Goal: Task Accomplishment & Management: Manage account settings

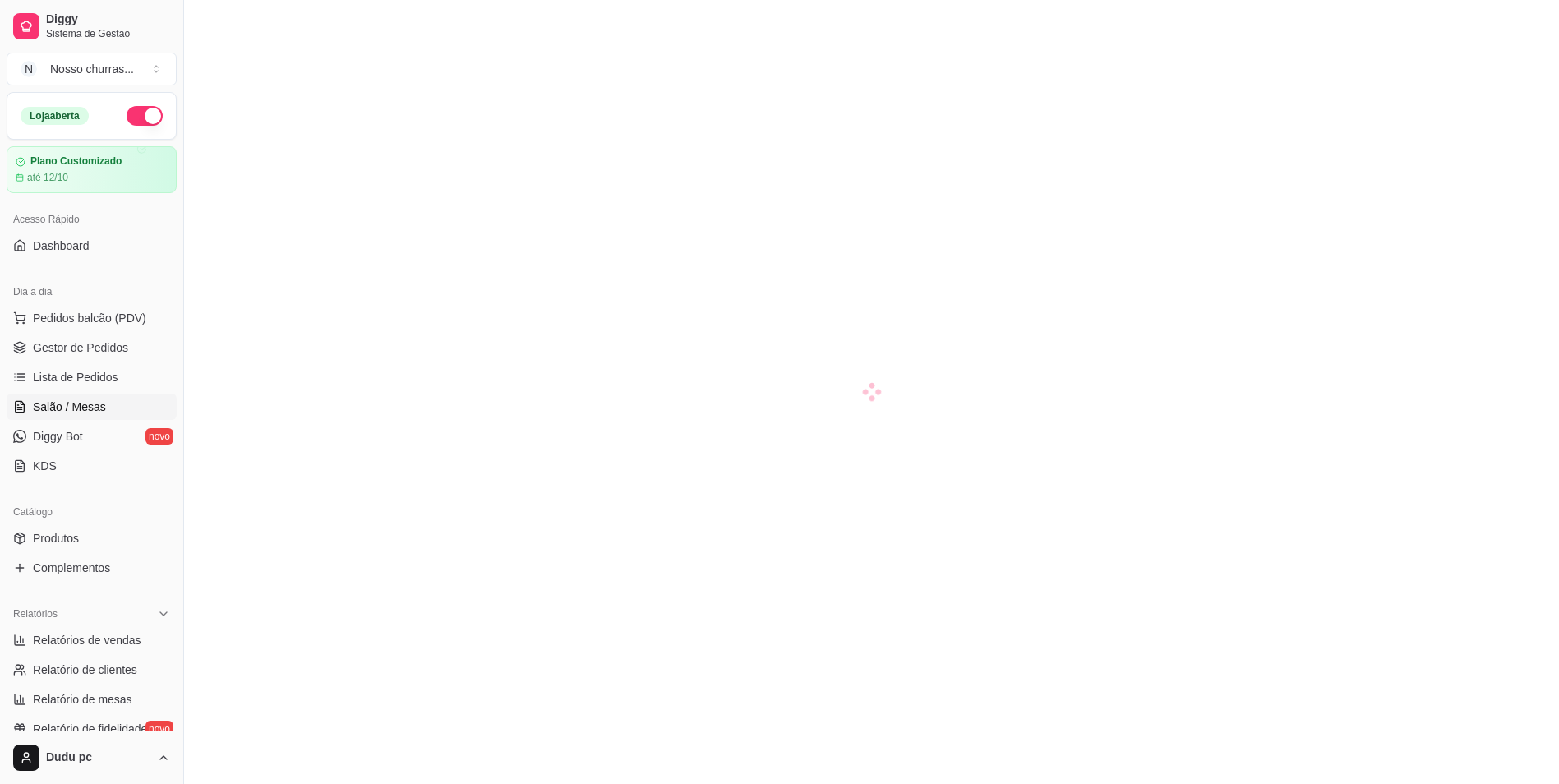
scroll to position [168, 0]
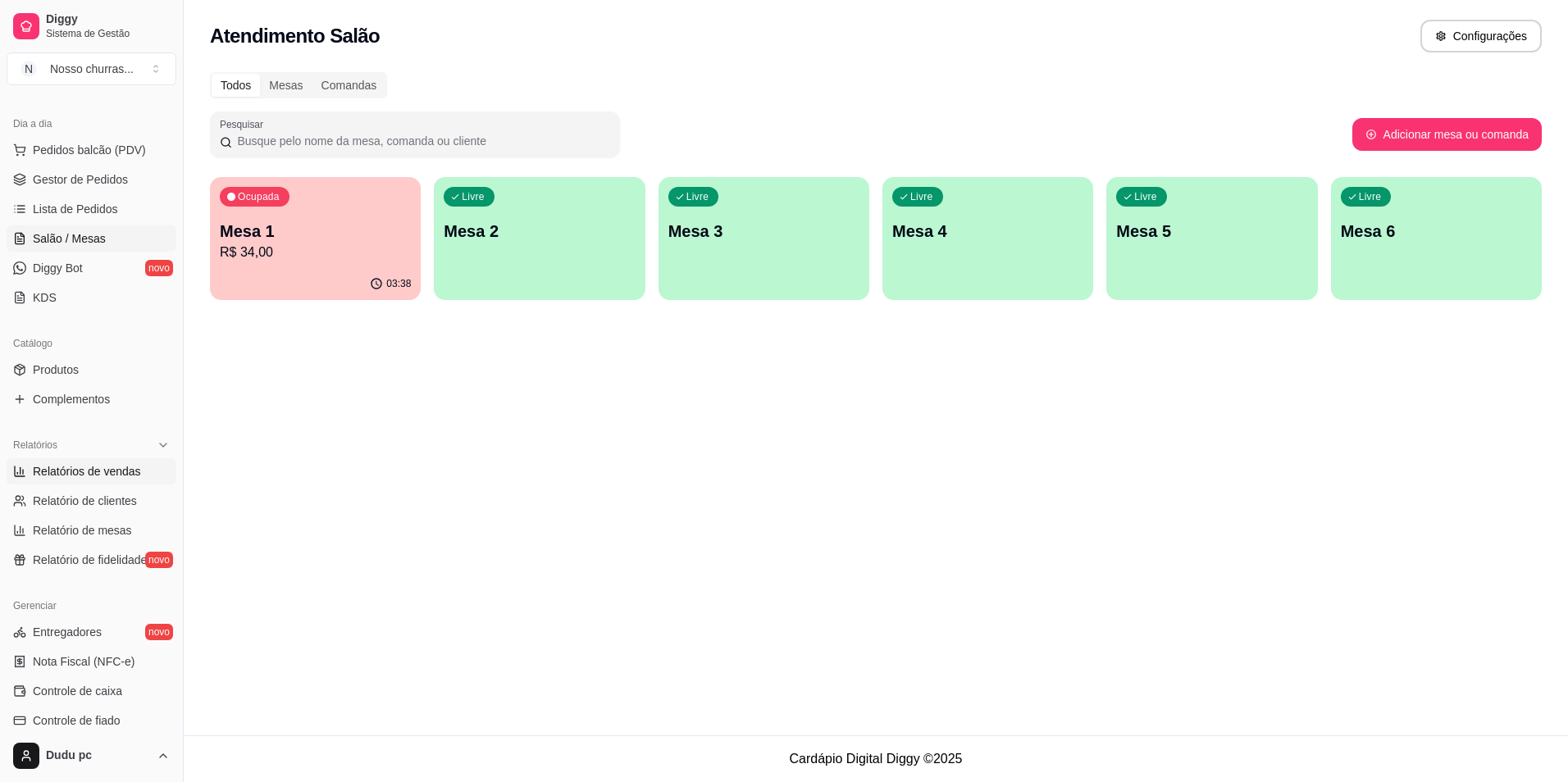
click at [76, 469] on span "Relatórios de vendas" at bounding box center [87, 472] width 108 height 17
select select "ALL"
select select "0"
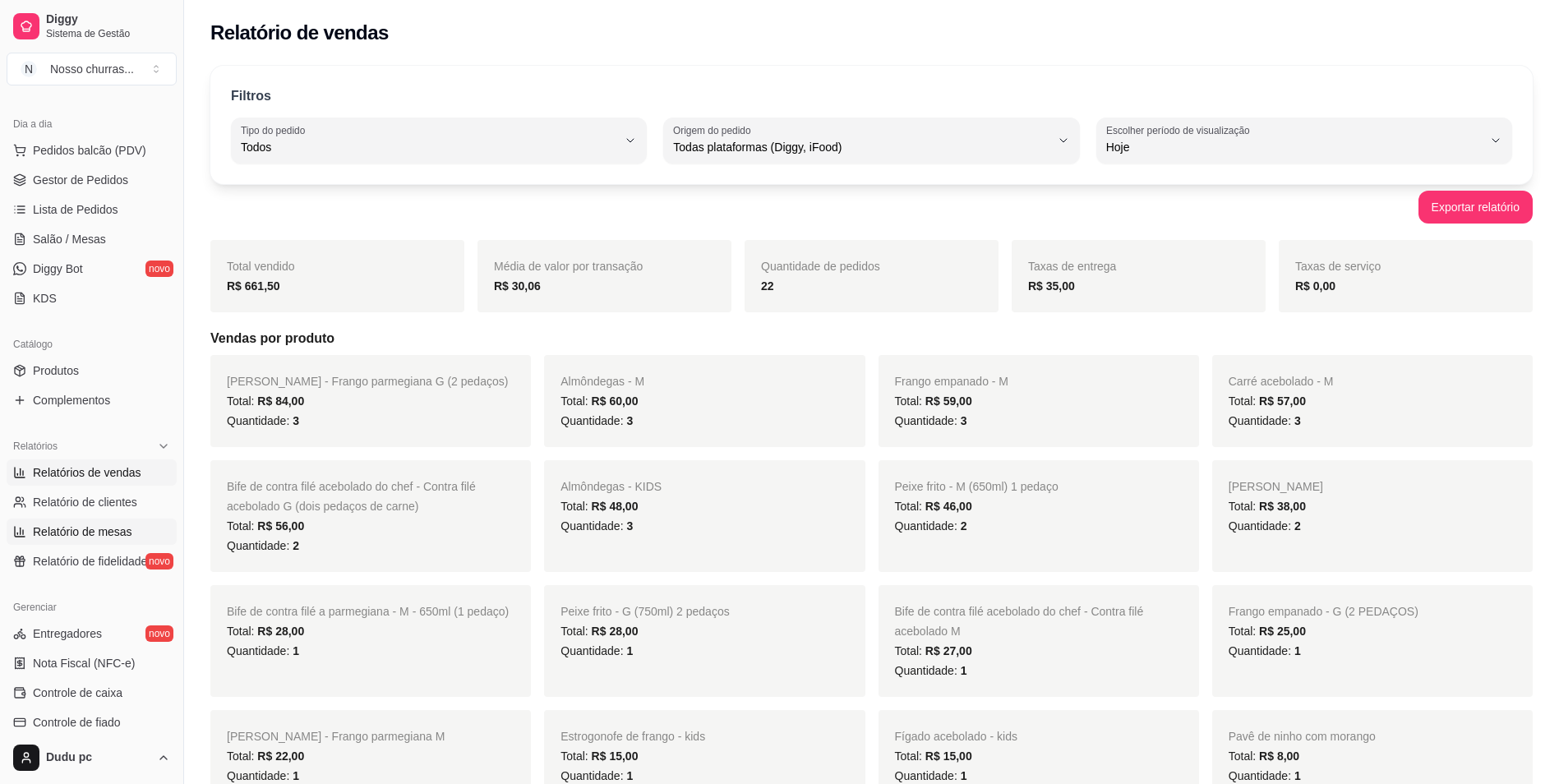
click at [124, 526] on span "Relatório de mesas" at bounding box center [83, 532] width 100 height 17
select select "TOTAL_OF_ORDERS"
select select "7"
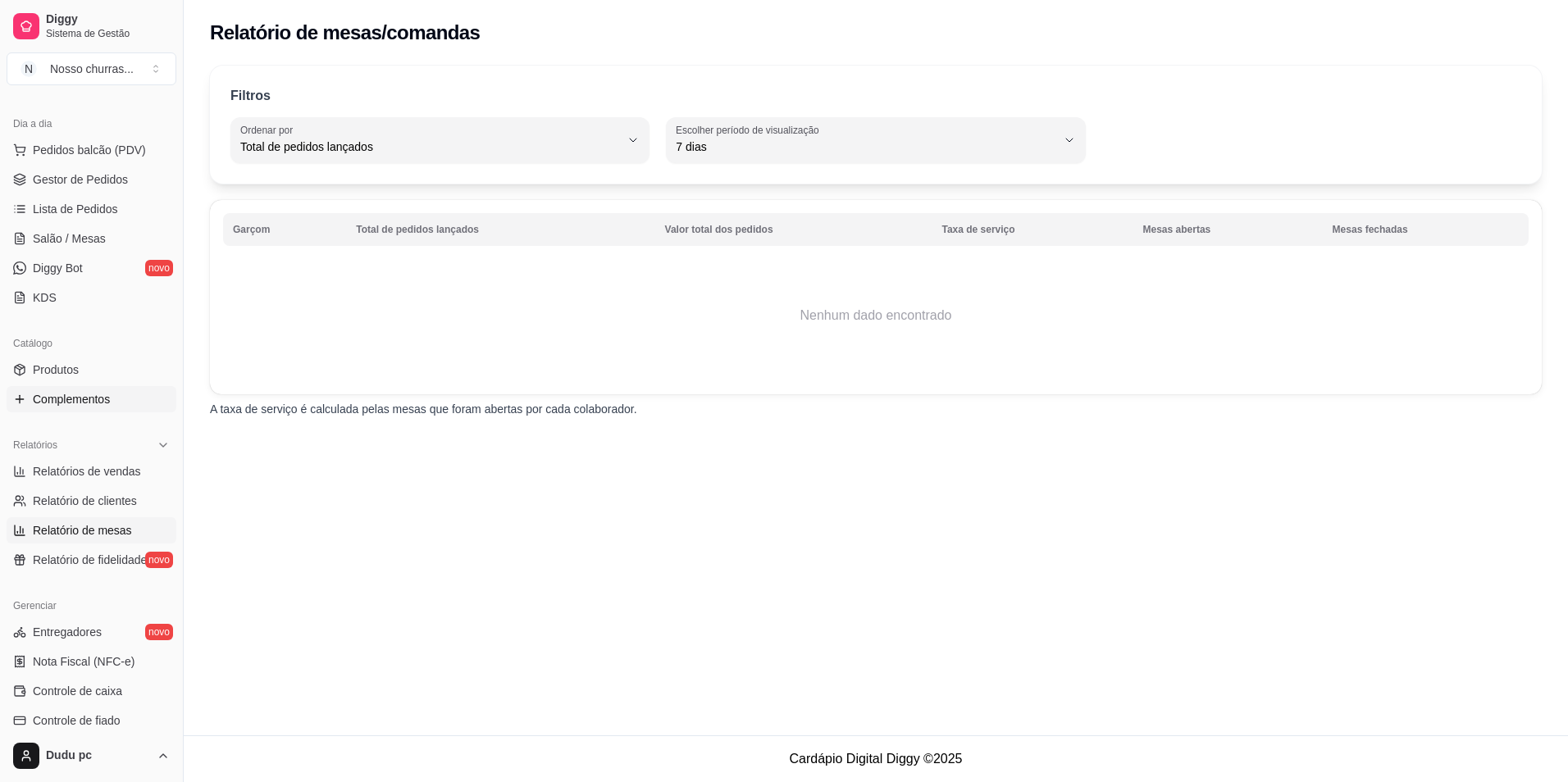
click at [76, 398] on span "Complementos" at bounding box center [71, 400] width 77 height 17
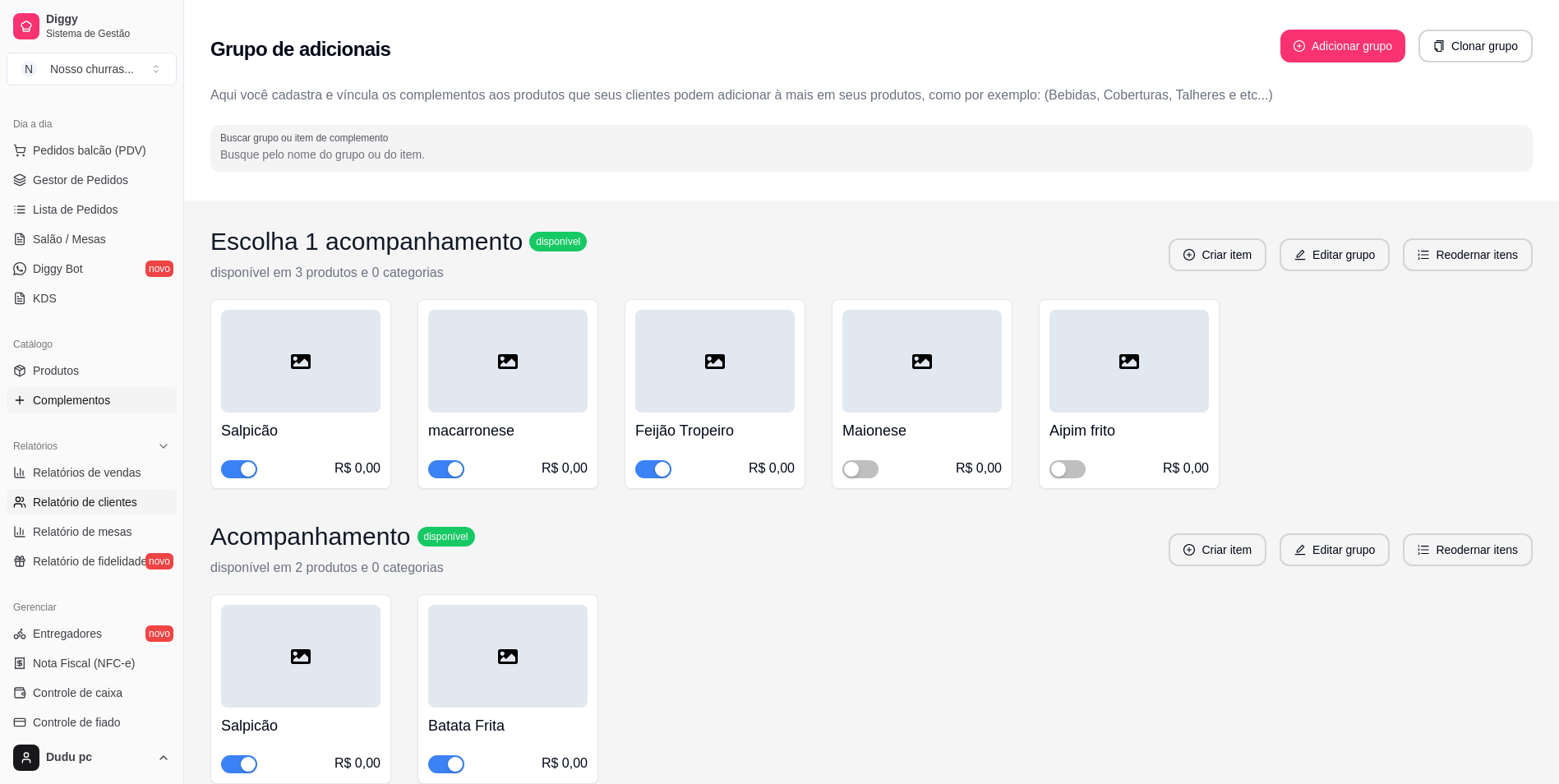
click at [71, 495] on span "Relatório de clientes" at bounding box center [86, 502] width 105 height 17
select select "30"
select select "HIGHEST_TOTAL_SPENT_WITH_ORDERS"
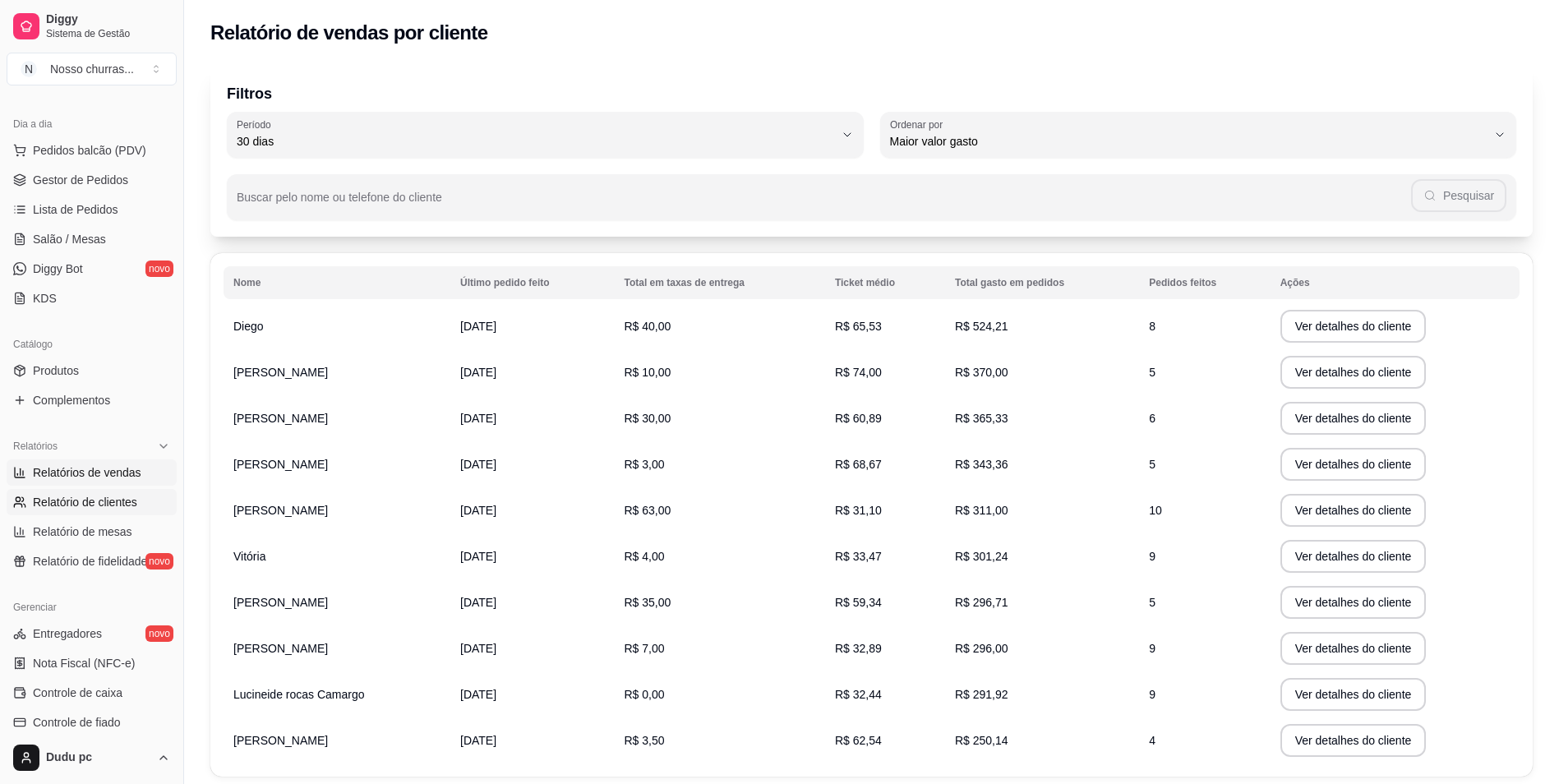
click at [135, 470] on span "Relatórios de vendas" at bounding box center [87, 473] width 108 height 17
select select "ALL"
select select "0"
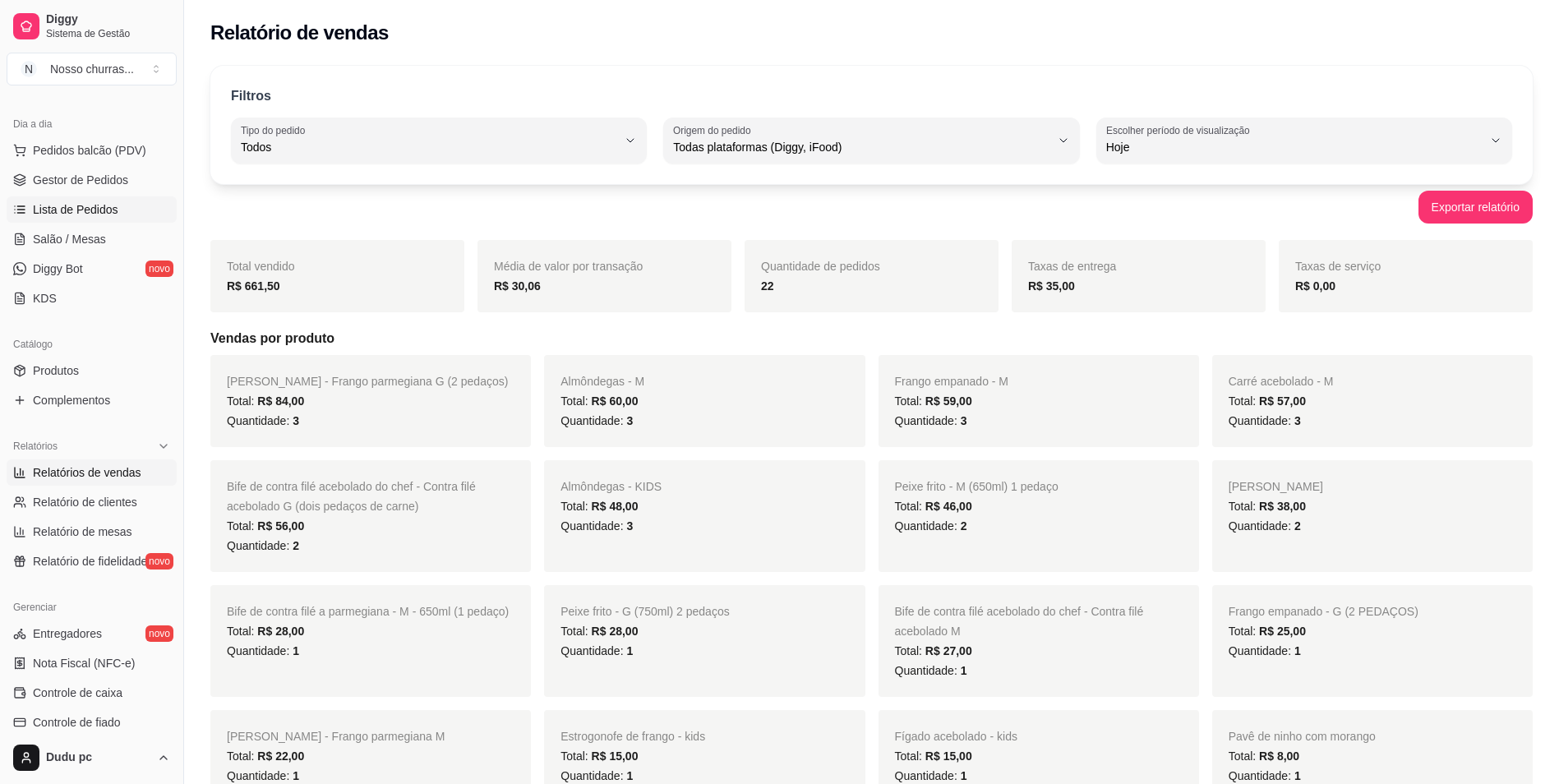
click at [94, 214] on span "Lista de Pedidos" at bounding box center [76, 210] width 86 height 17
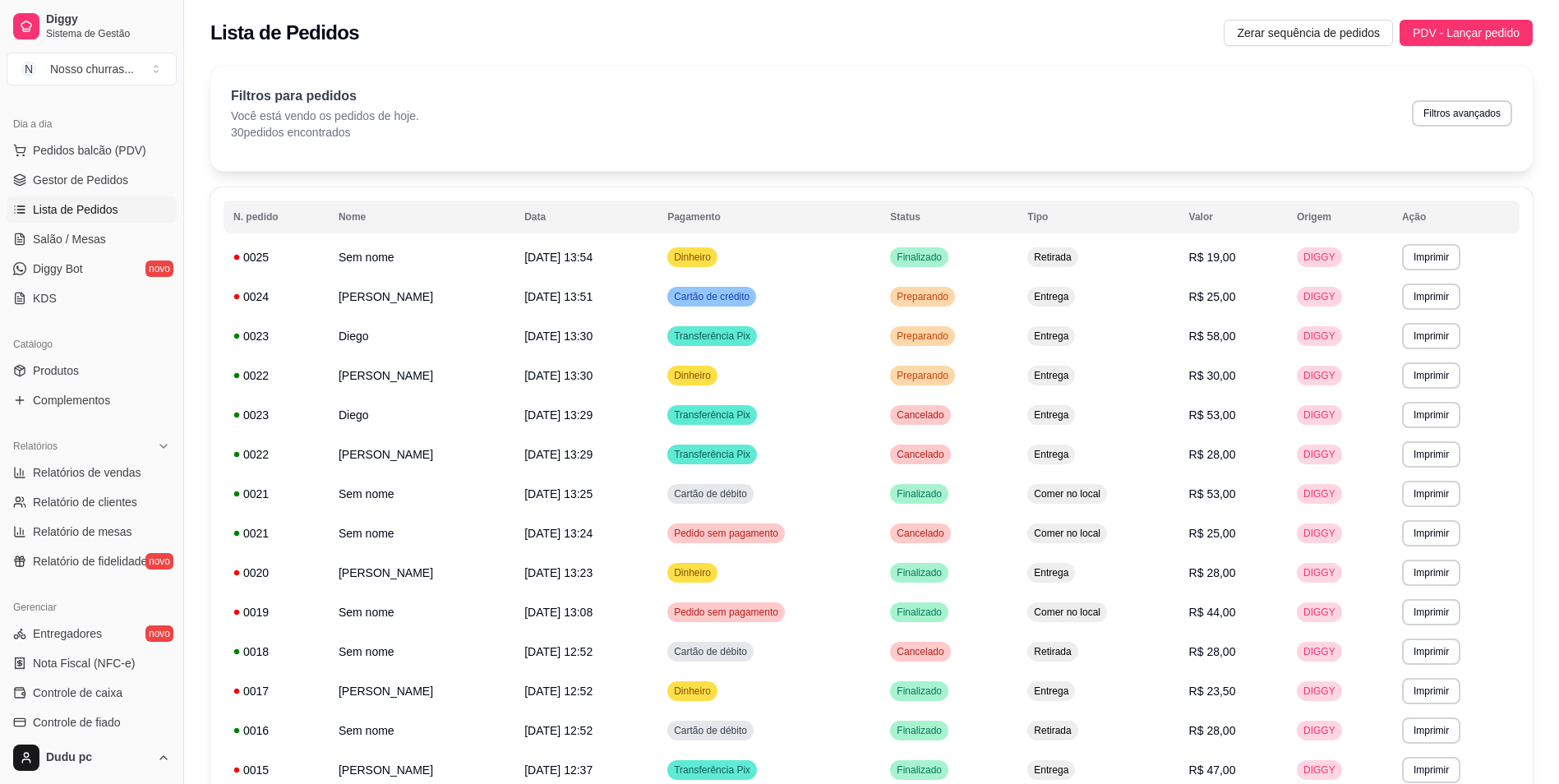
click at [106, 206] on span "Lista de Pedidos" at bounding box center [76, 210] width 86 height 17
click at [74, 178] on span "Gestor de Pedidos" at bounding box center [81, 180] width 96 height 17
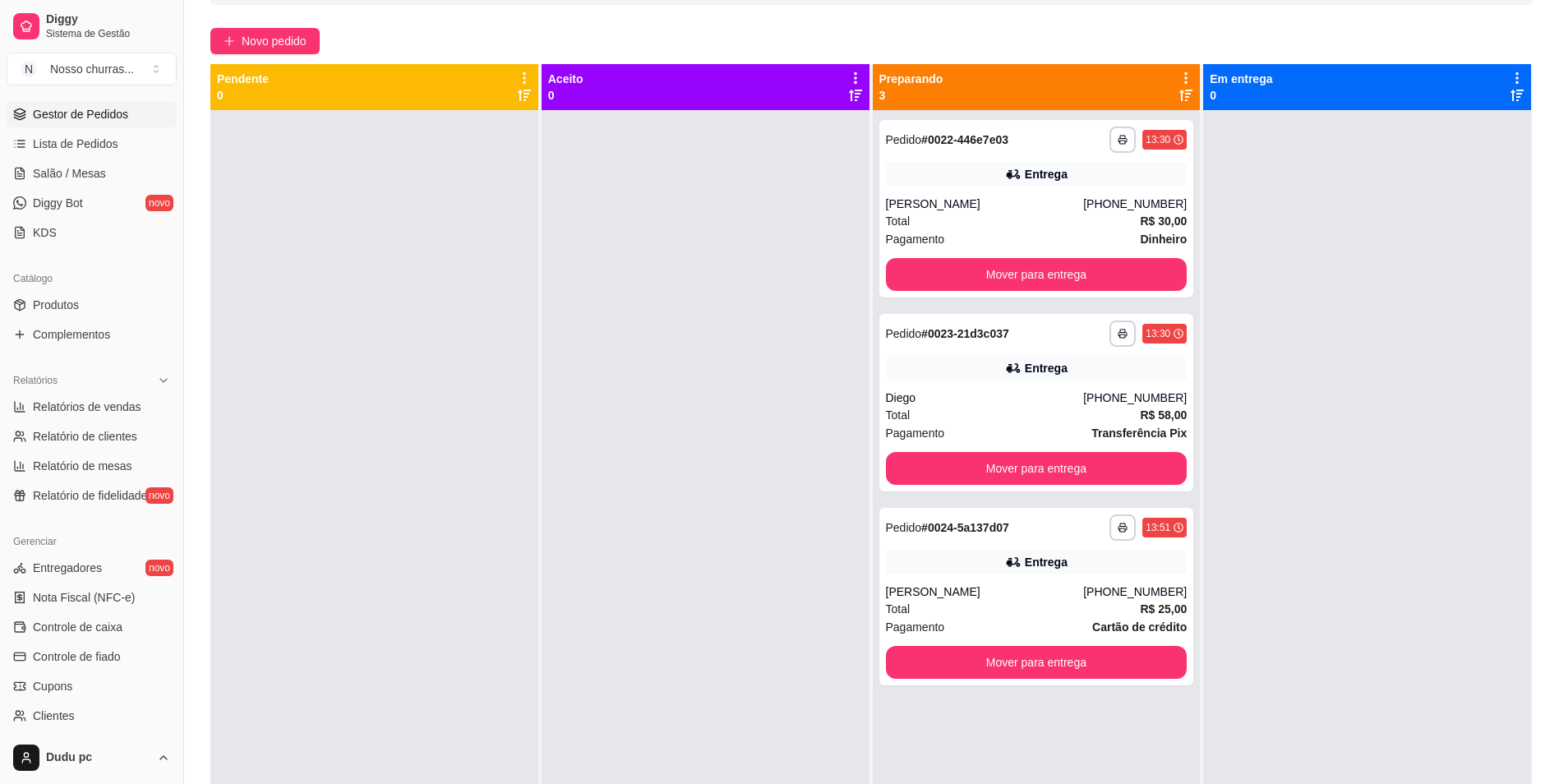
scroll to position [131, 0]
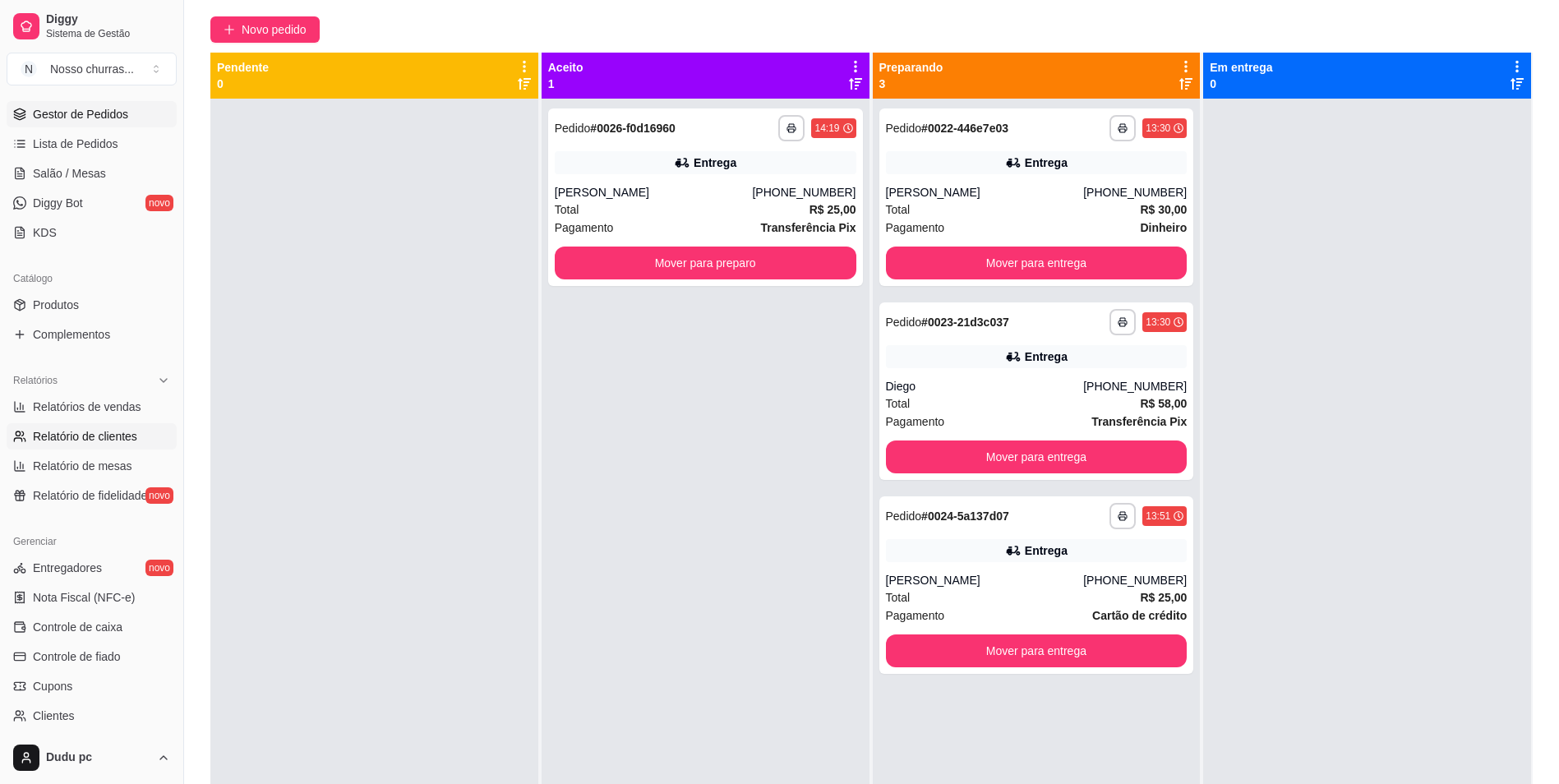
click at [91, 436] on span "Relatório de clientes" at bounding box center [86, 436] width 105 height 17
select select "30"
select select "HIGHEST_TOTAL_SPENT_WITH_ORDERS"
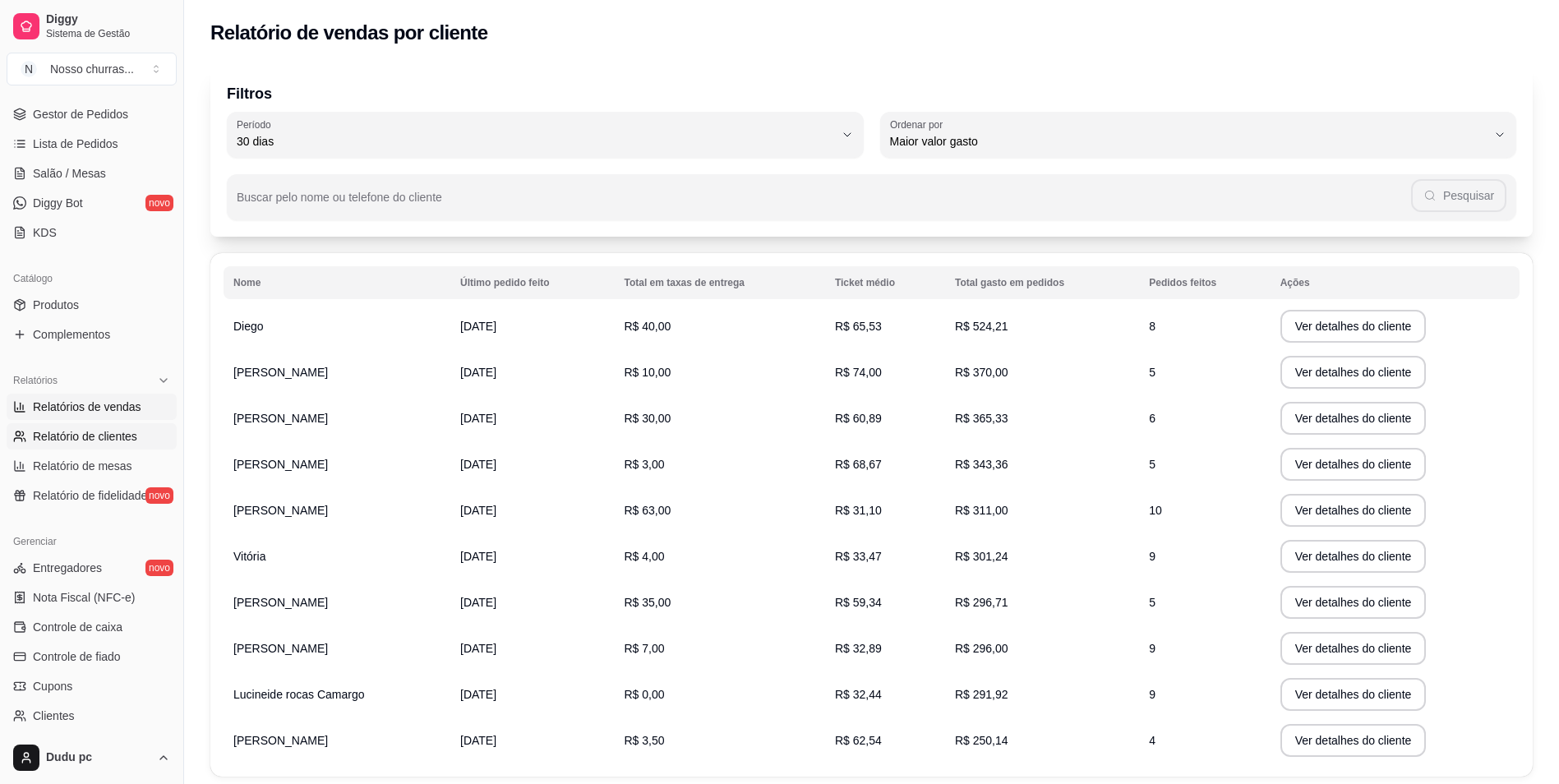
click at [116, 407] on span "Relatórios de vendas" at bounding box center [87, 407] width 108 height 17
select select "ALL"
select select "0"
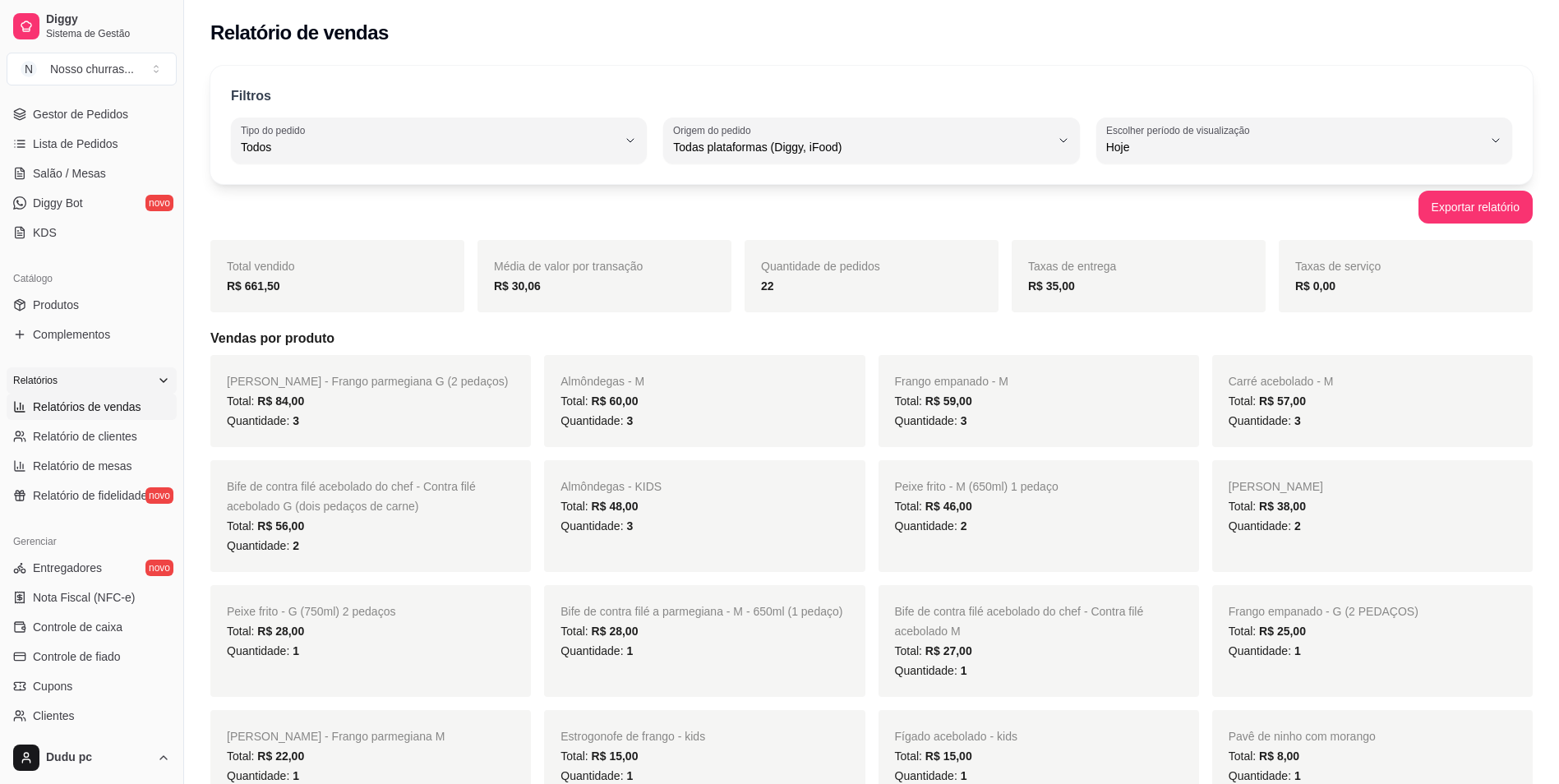
click at [157, 389] on div "Relatórios" at bounding box center [91, 381] width 170 height 27
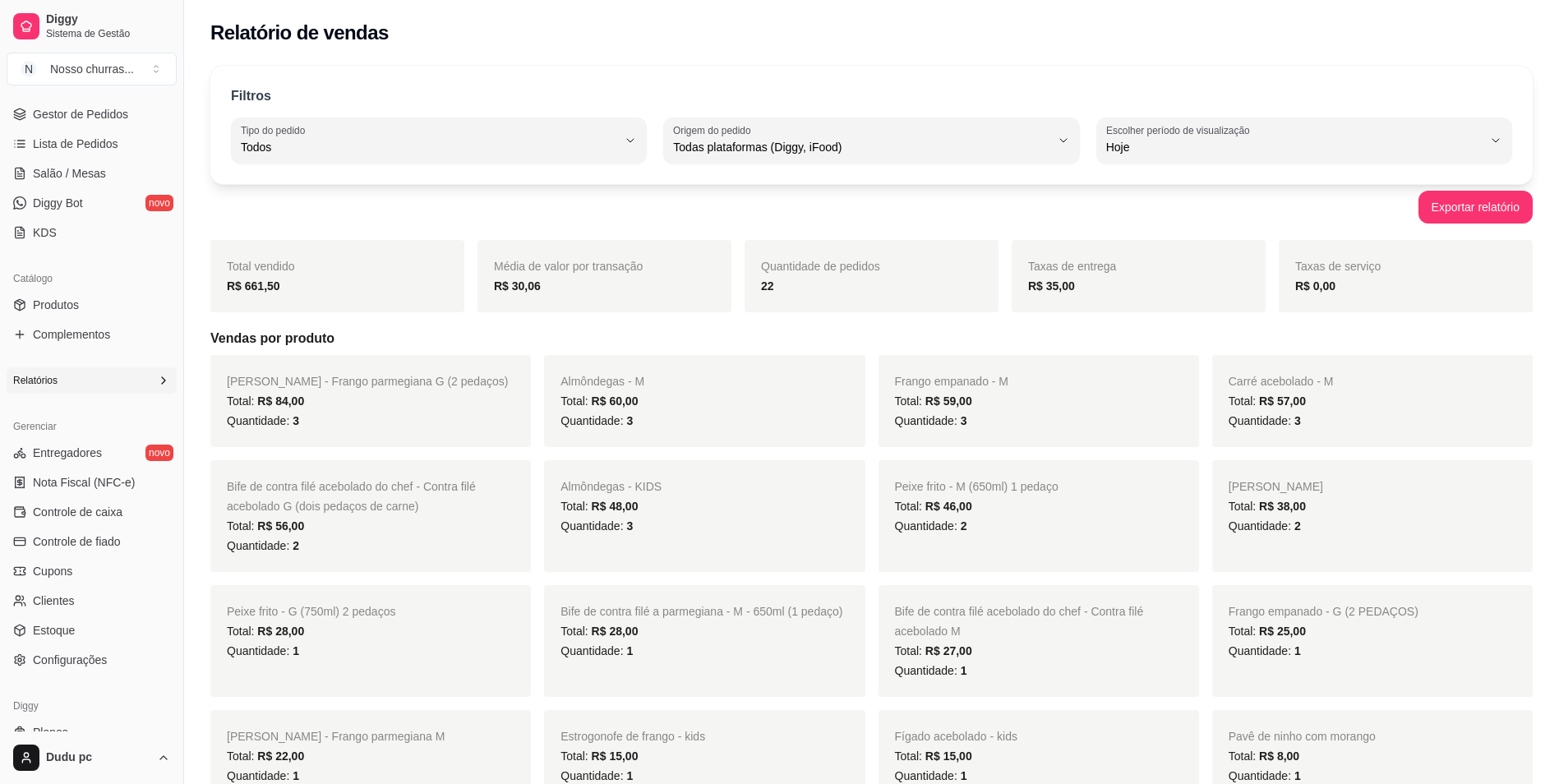
click at [157, 389] on div "Relatórios" at bounding box center [91, 381] width 170 height 27
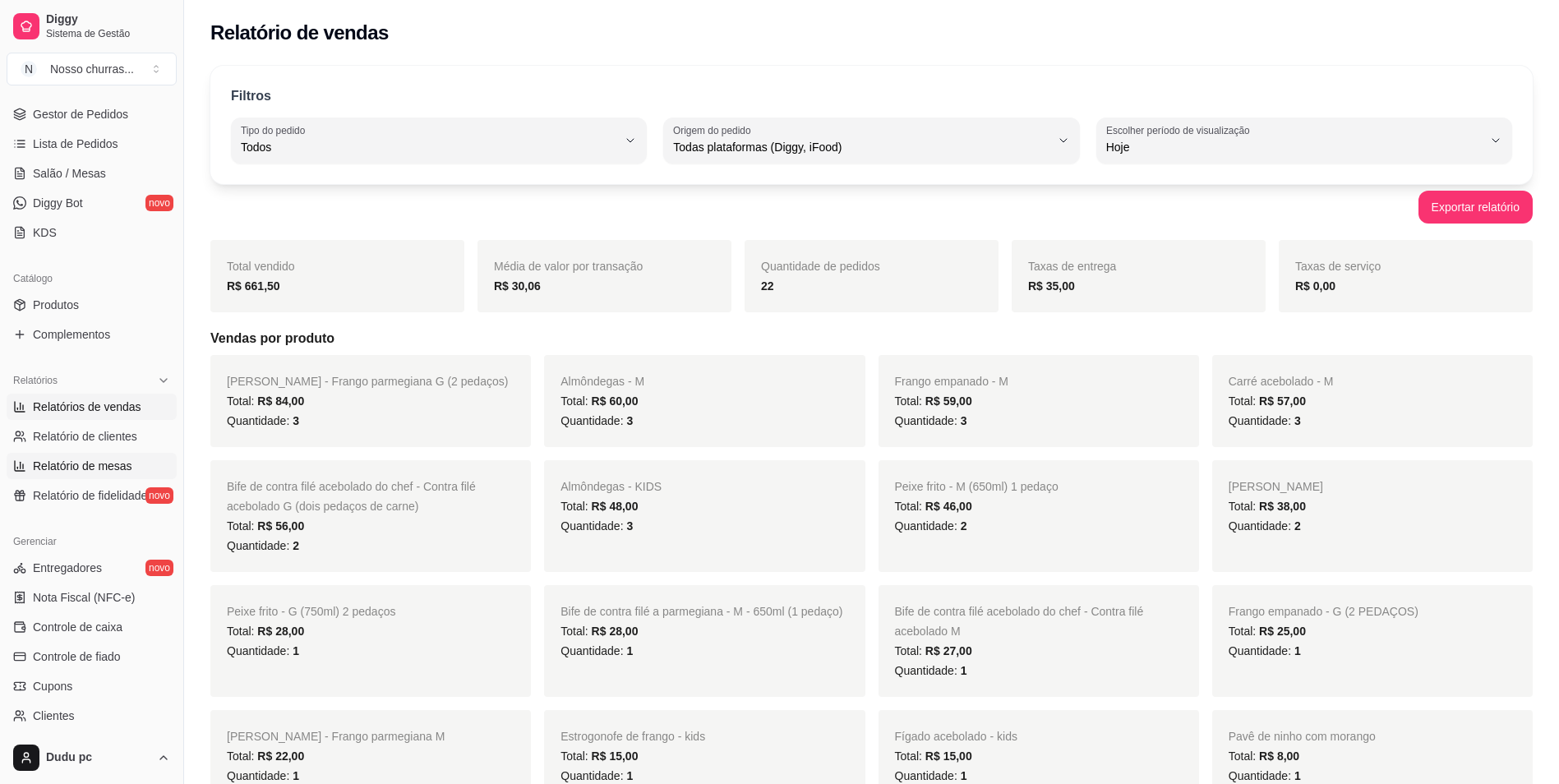
click at [94, 473] on span "Relatório de mesas" at bounding box center [83, 466] width 100 height 17
select select "TOTAL_OF_ORDERS"
select select "7"
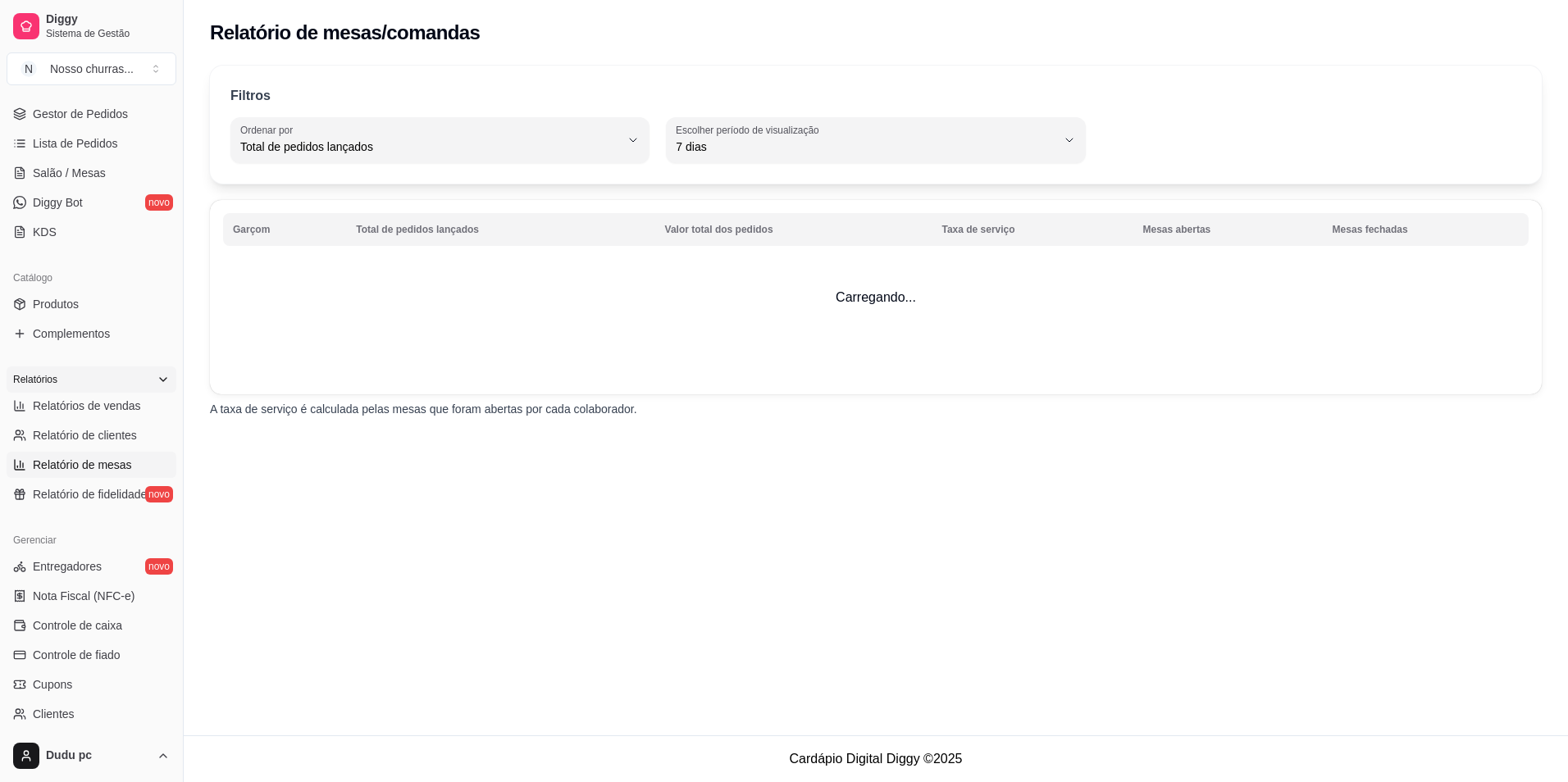
click at [157, 379] on icon at bounding box center [163, 380] width 13 height 13
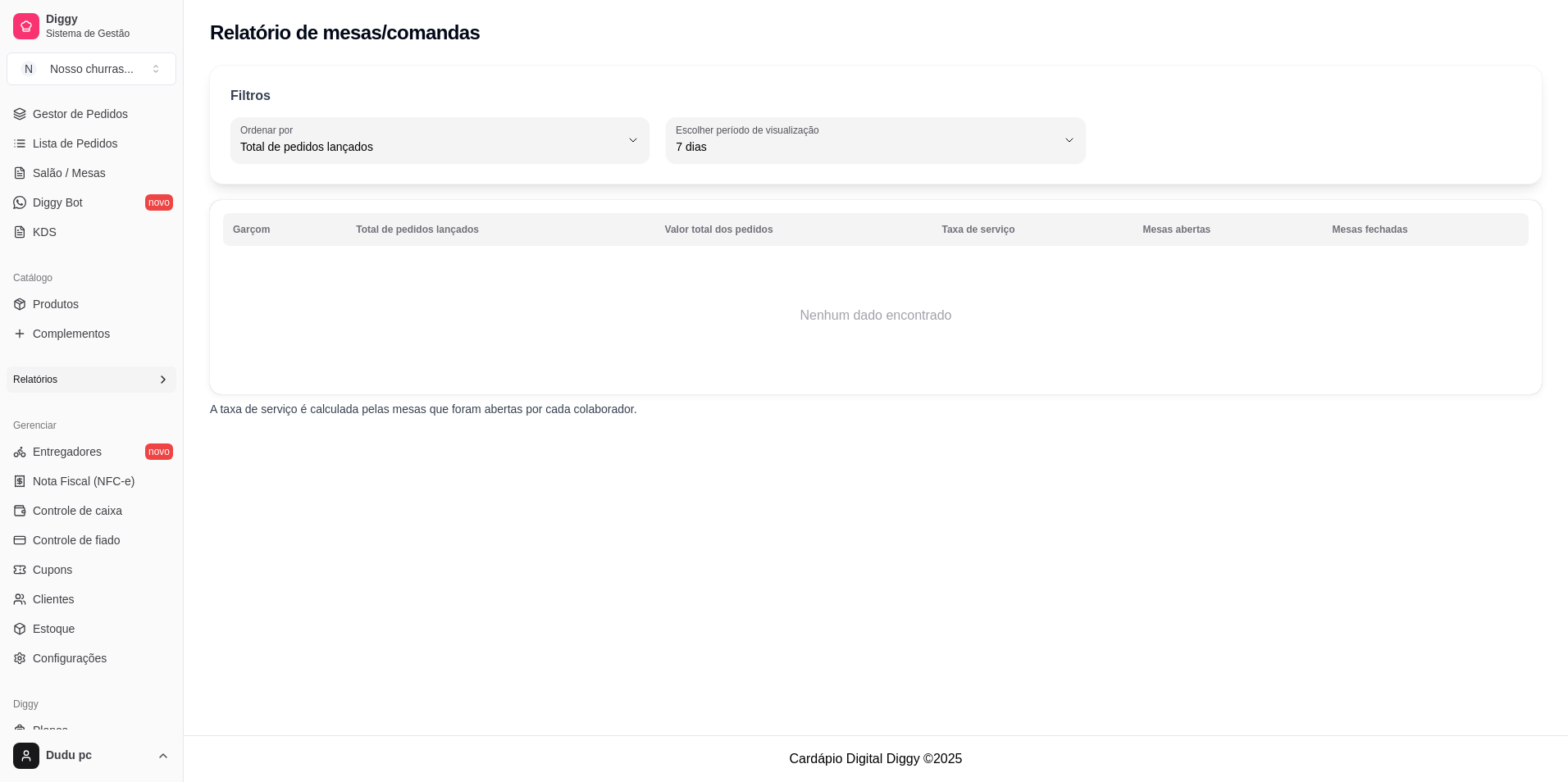
click at [157, 381] on icon at bounding box center [163, 380] width 13 height 13
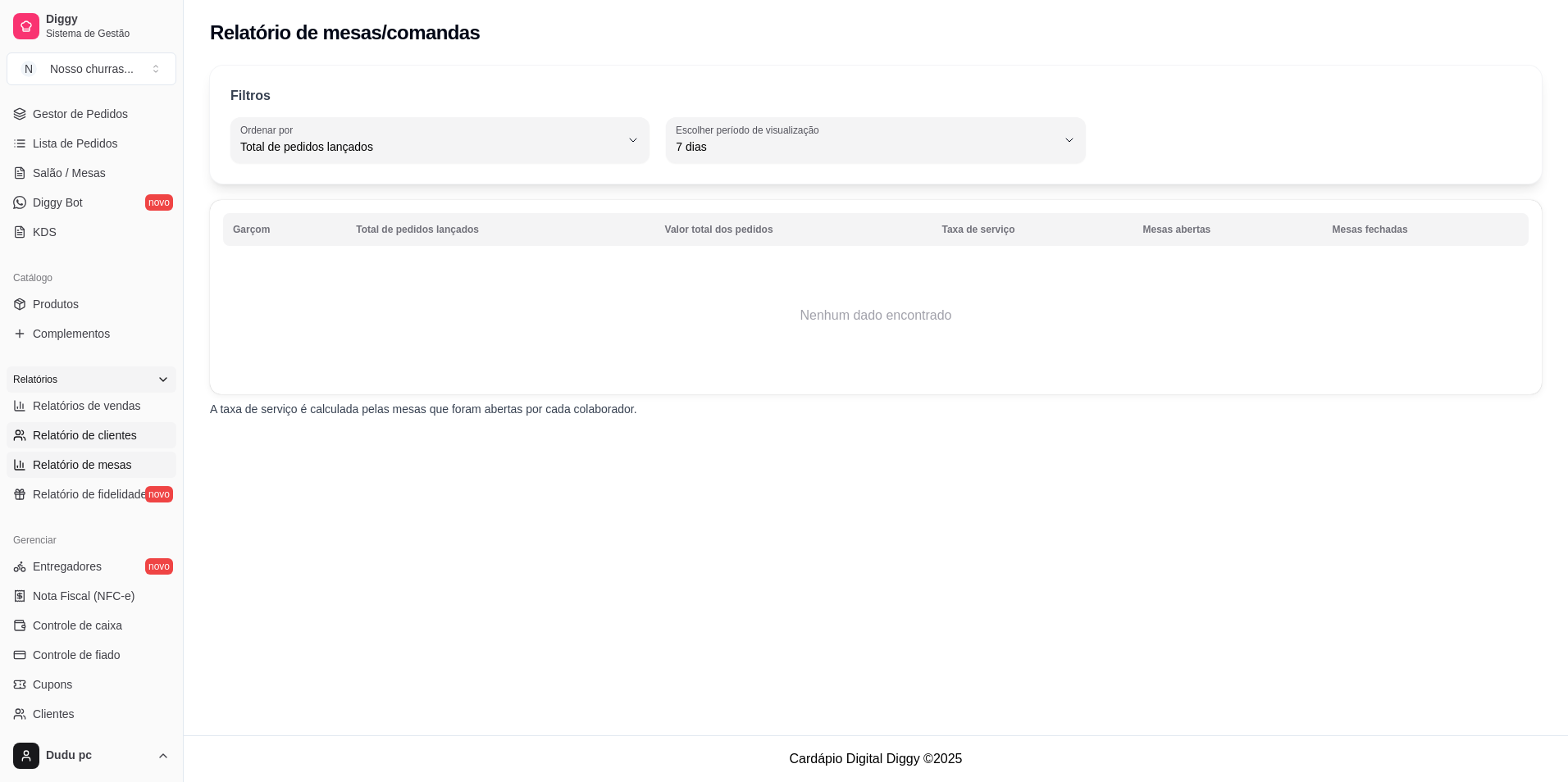
click at [114, 432] on span "Relatório de clientes" at bounding box center [85, 435] width 105 height 17
select select "30"
select select "HIGHEST_TOTAL_SPENT_WITH_ORDERS"
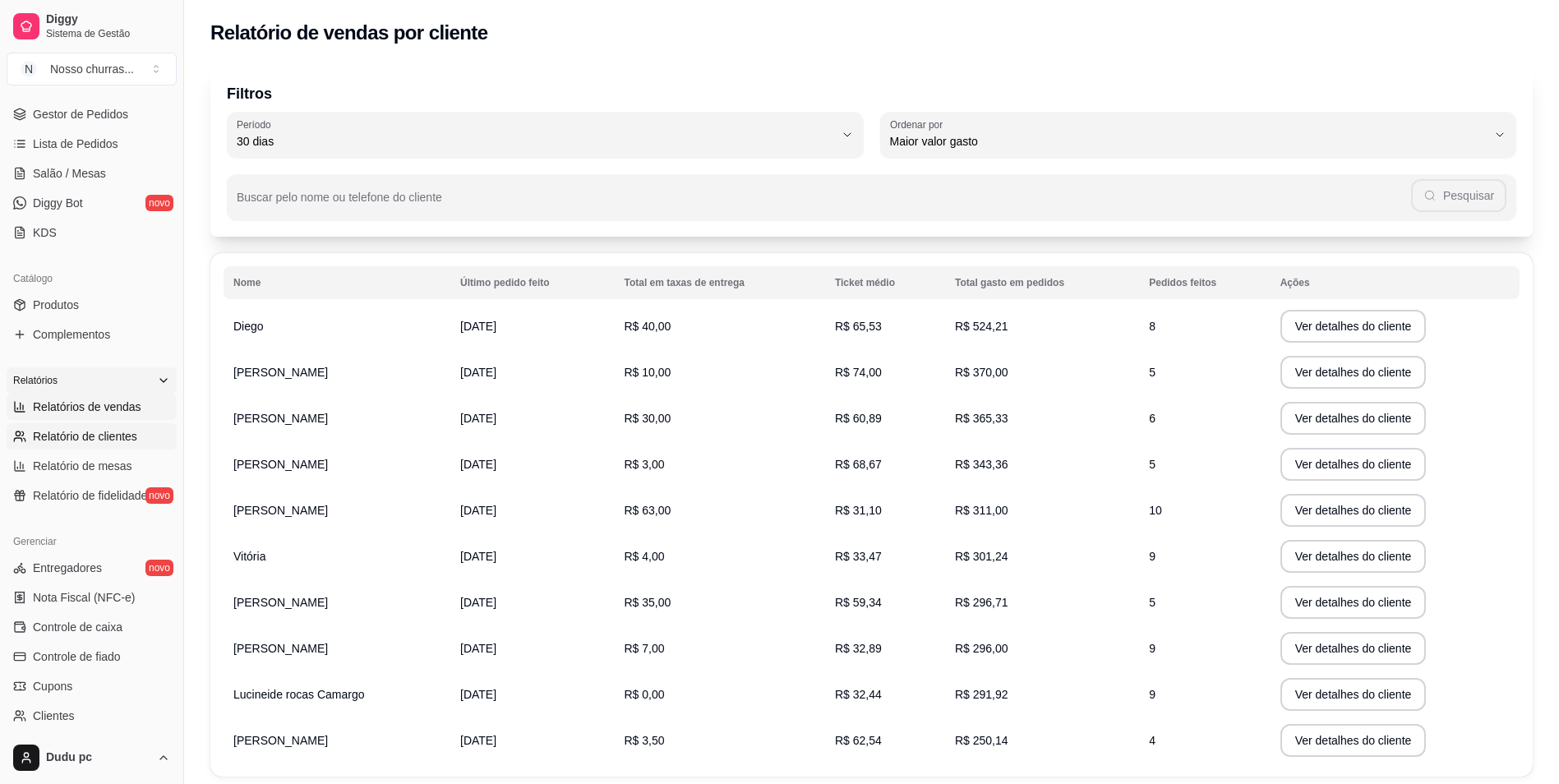
click at [136, 401] on span "Relatórios de vendas" at bounding box center [87, 407] width 108 height 17
select select "ALL"
select select "0"
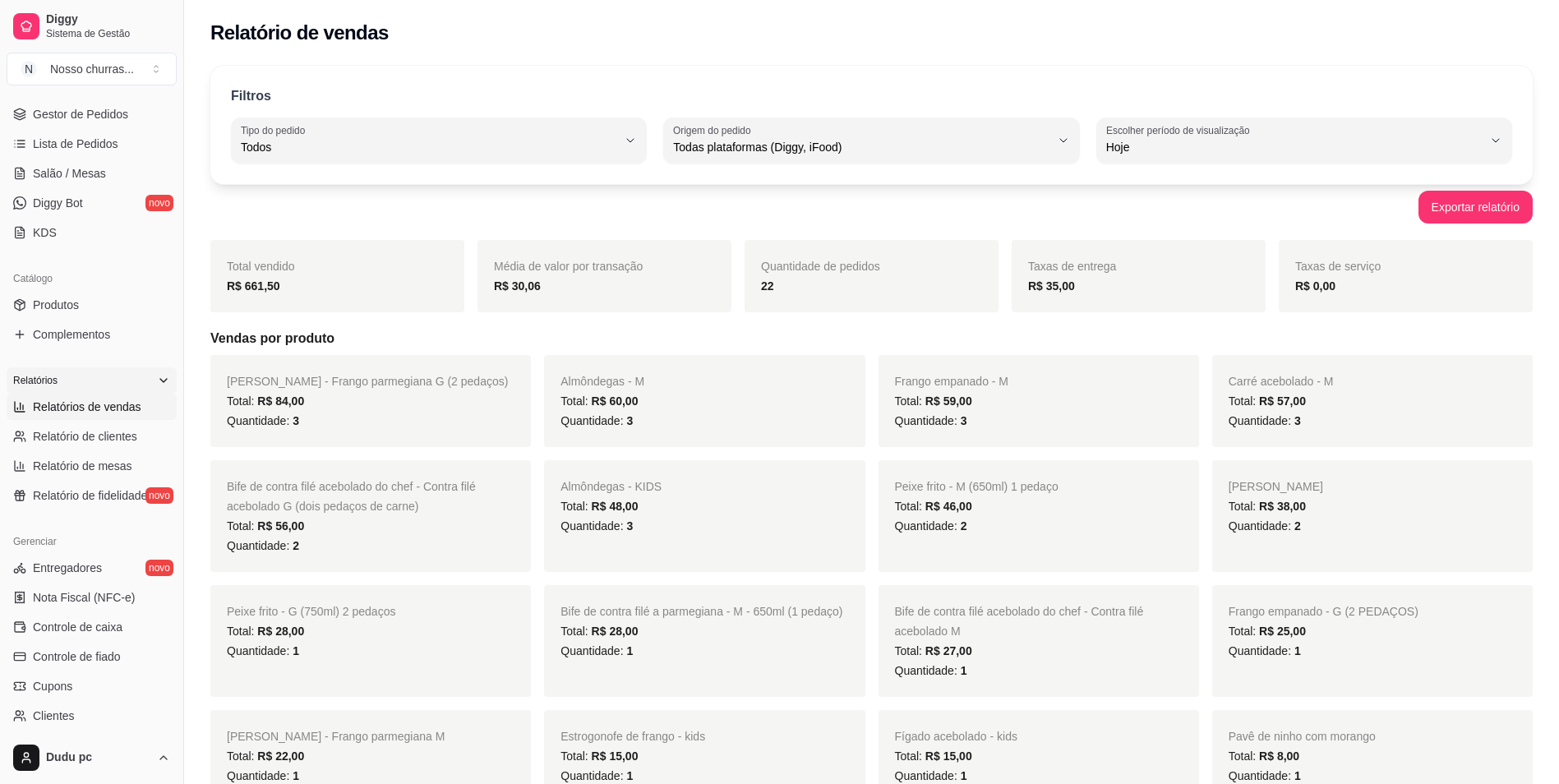
click at [843, 272] on span "Quantidade de pedidos" at bounding box center [820, 266] width 119 height 13
click at [806, 280] on div "22" at bounding box center [871, 286] width 221 height 20
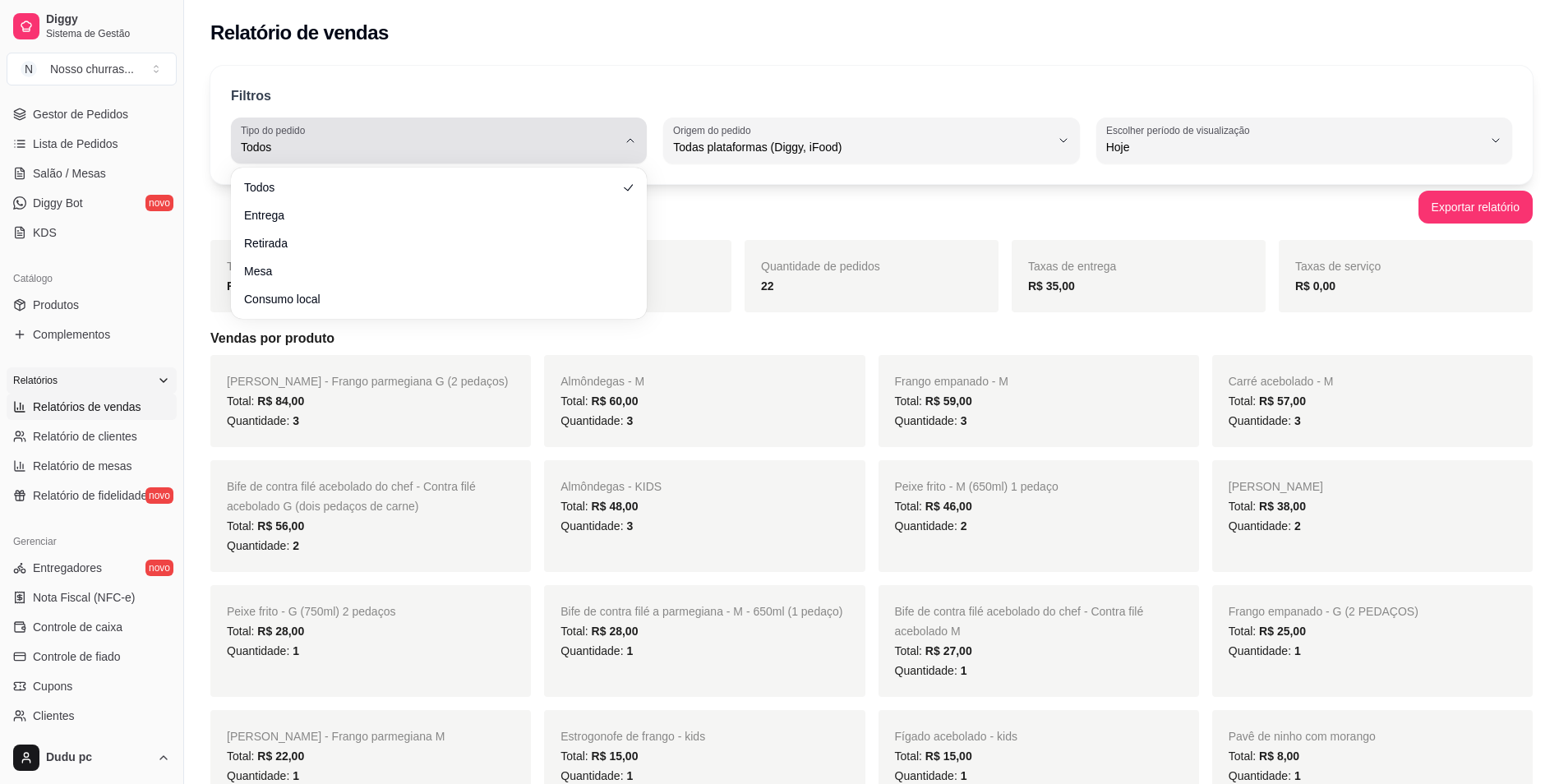
click at [620, 145] on button "Tipo do pedido Todos" at bounding box center [439, 140] width 416 height 46
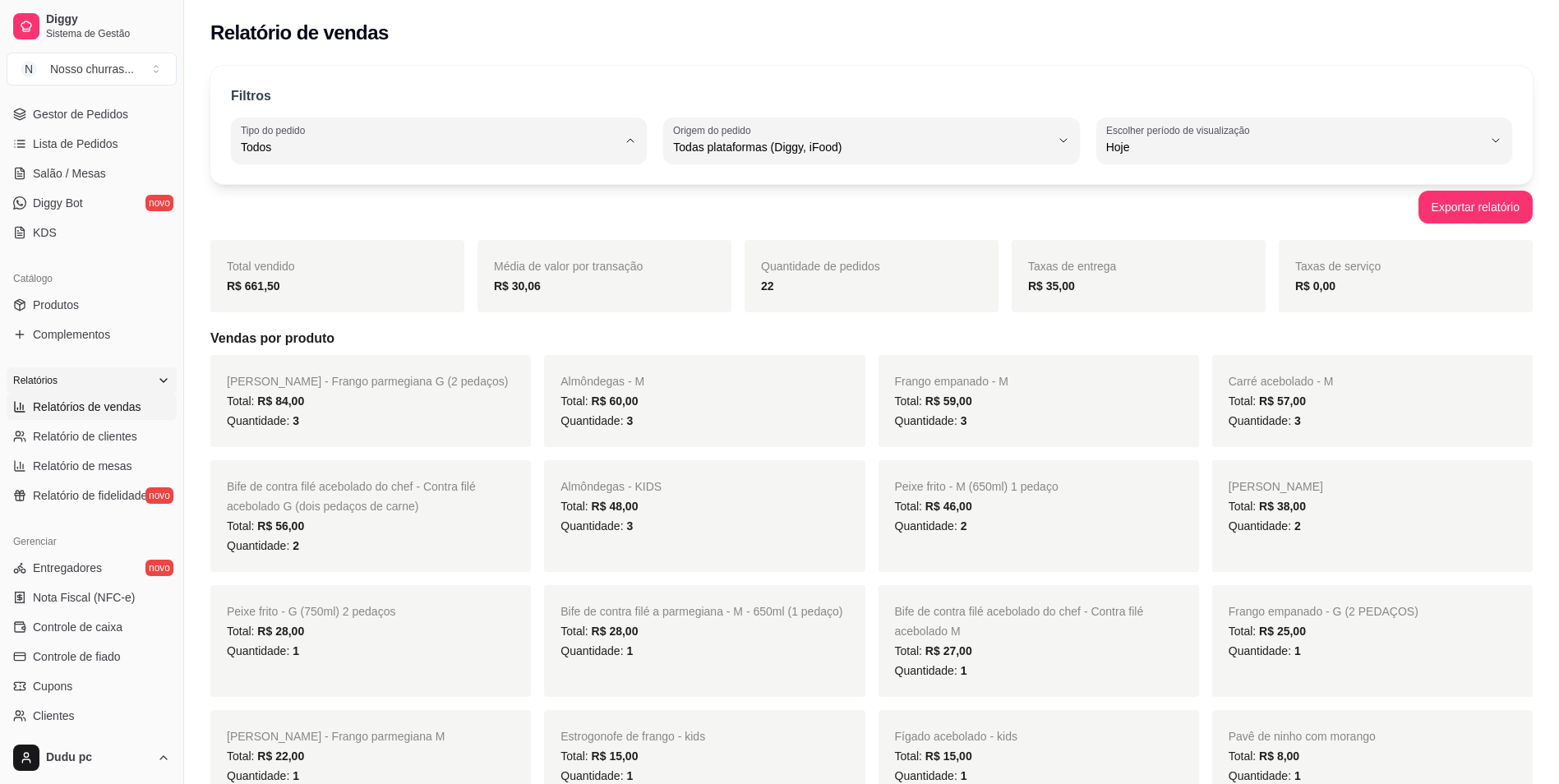
click at [569, 219] on span "Entrega" at bounding box center [431, 213] width 358 height 16
type input "DELIVERY"
select select "DELIVERY"
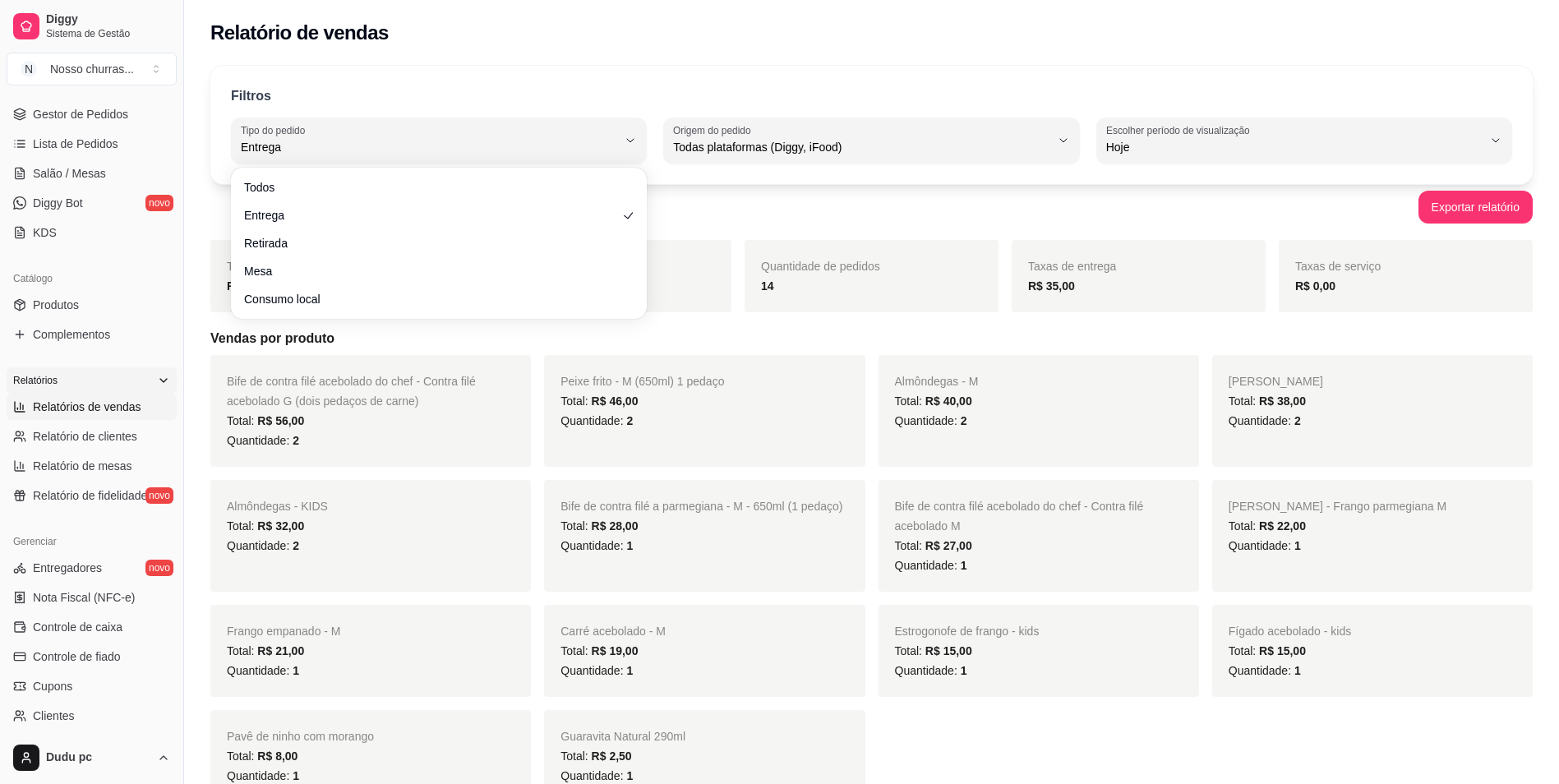
click at [747, 96] on div "Filtros" at bounding box center [871, 97] width 1281 height 22
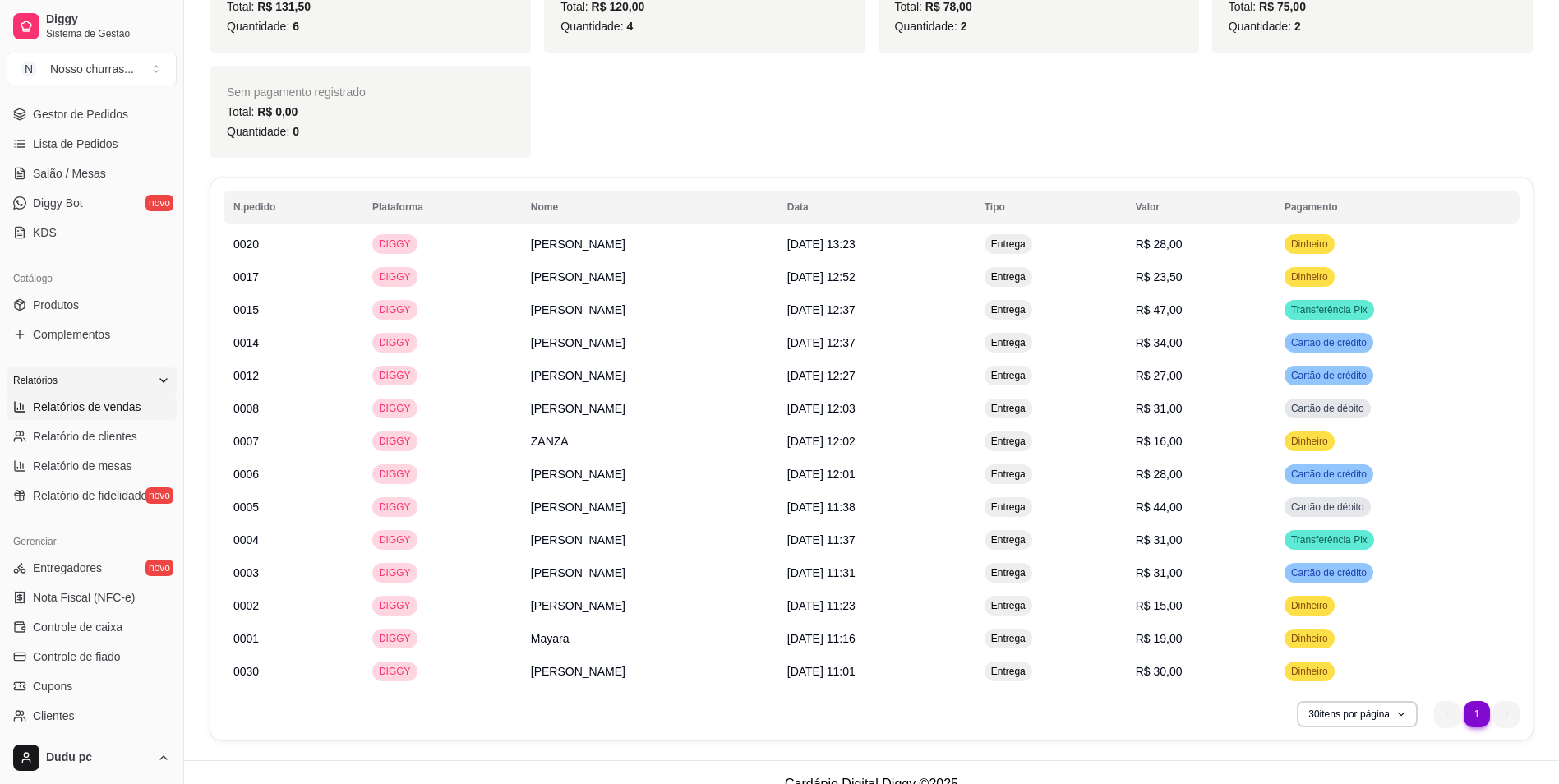
scroll to position [910, 0]
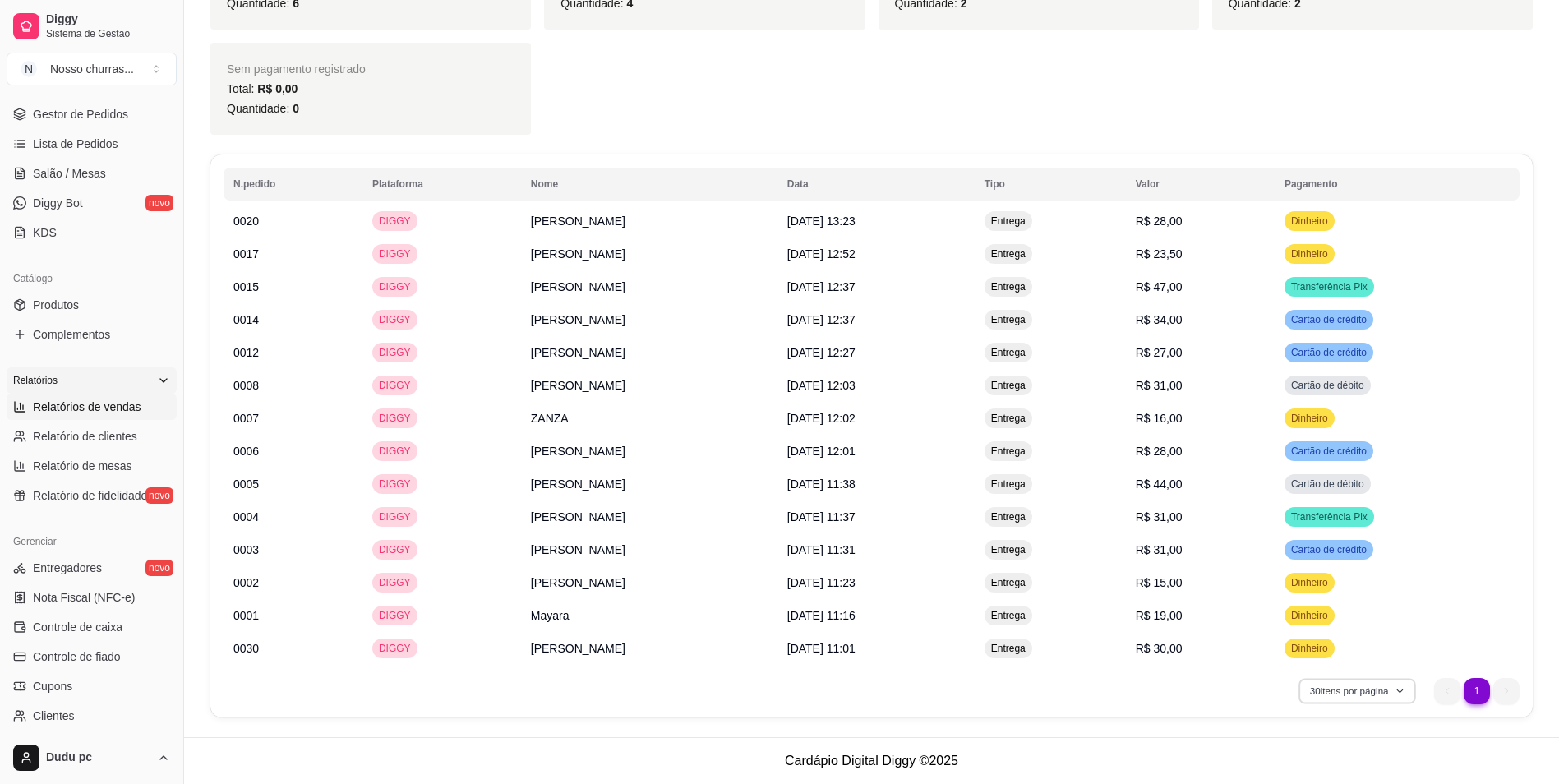
click at [1400, 685] on button "30 itens por página" at bounding box center [1357, 691] width 116 height 26
click at [1490, 605] on td "Dinheiro" at bounding box center [1397, 616] width 245 height 33
click at [1503, 693] on ul "1 1" at bounding box center [1477, 692] width 86 height 27
drag, startPoint x: 1503, startPoint y: 693, endPoint x: 1451, endPoint y: 693, distance: 52.0
click at [1451, 693] on ul "1 1" at bounding box center [1477, 692] width 86 height 27
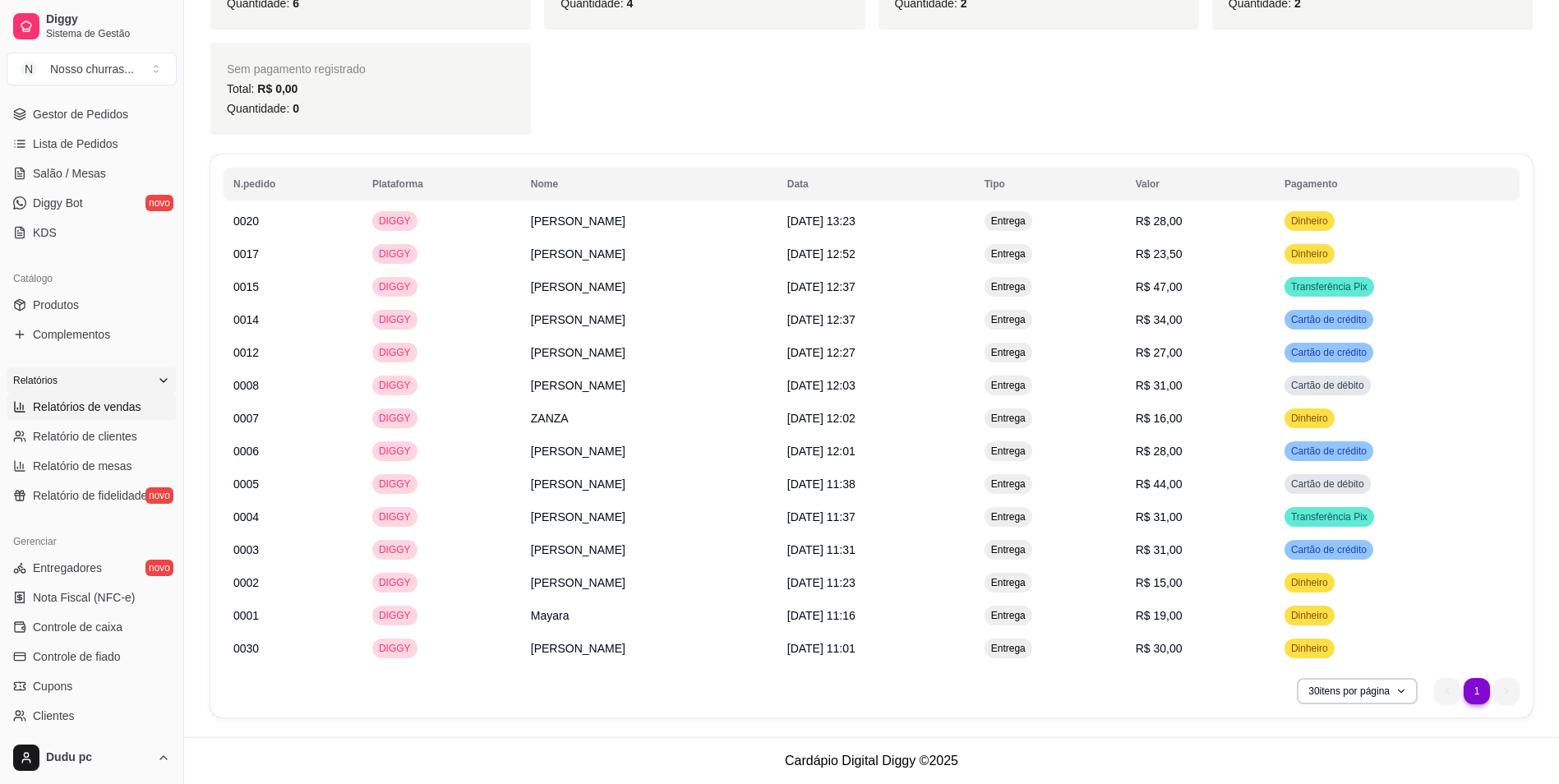
click at [1451, 693] on ul "1 1" at bounding box center [1477, 692] width 86 height 27
click at [1480, 691] on li "1" at bounding box center [1477, 691] width 26 height 26
click at [185, 722] on button "Toggle Sidebar" at bounding box center [184, 392] width 13 height 784
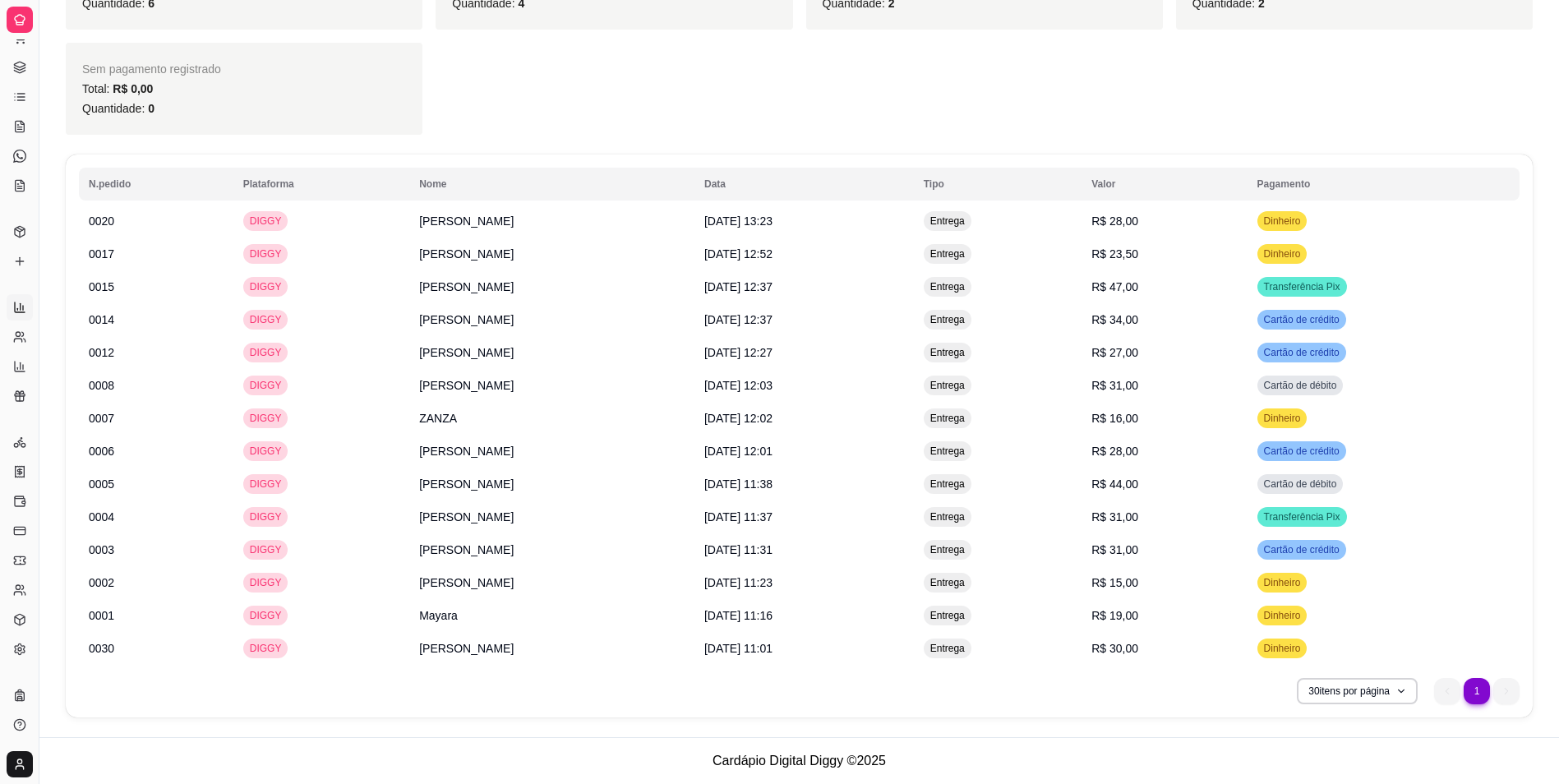
scroll to position [67, 0]
click at [40, 717] on button "Toggle Sidebar" at bounding box center [39, 392] width 13 height 784
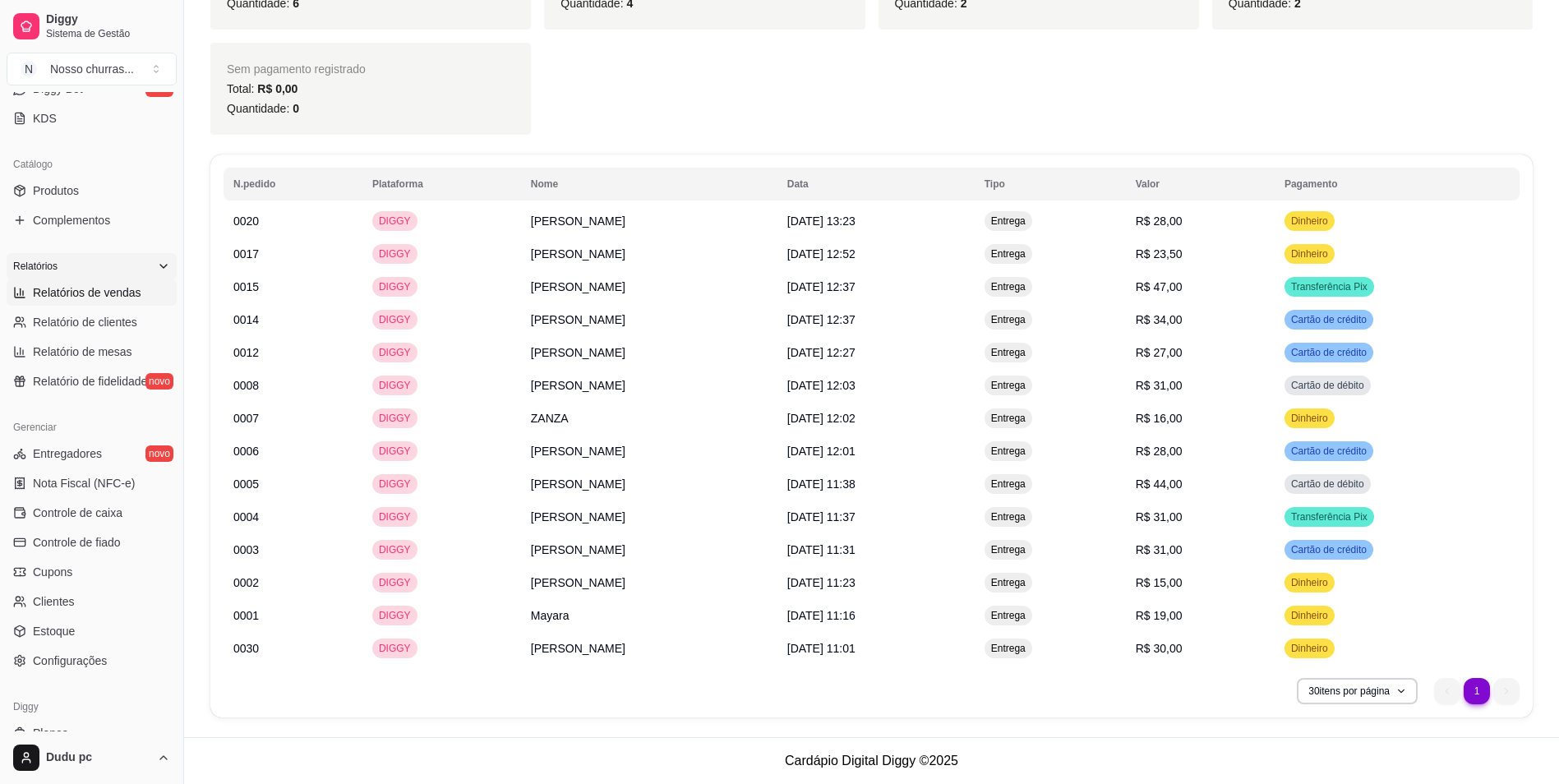
scroll to position [398, 0]
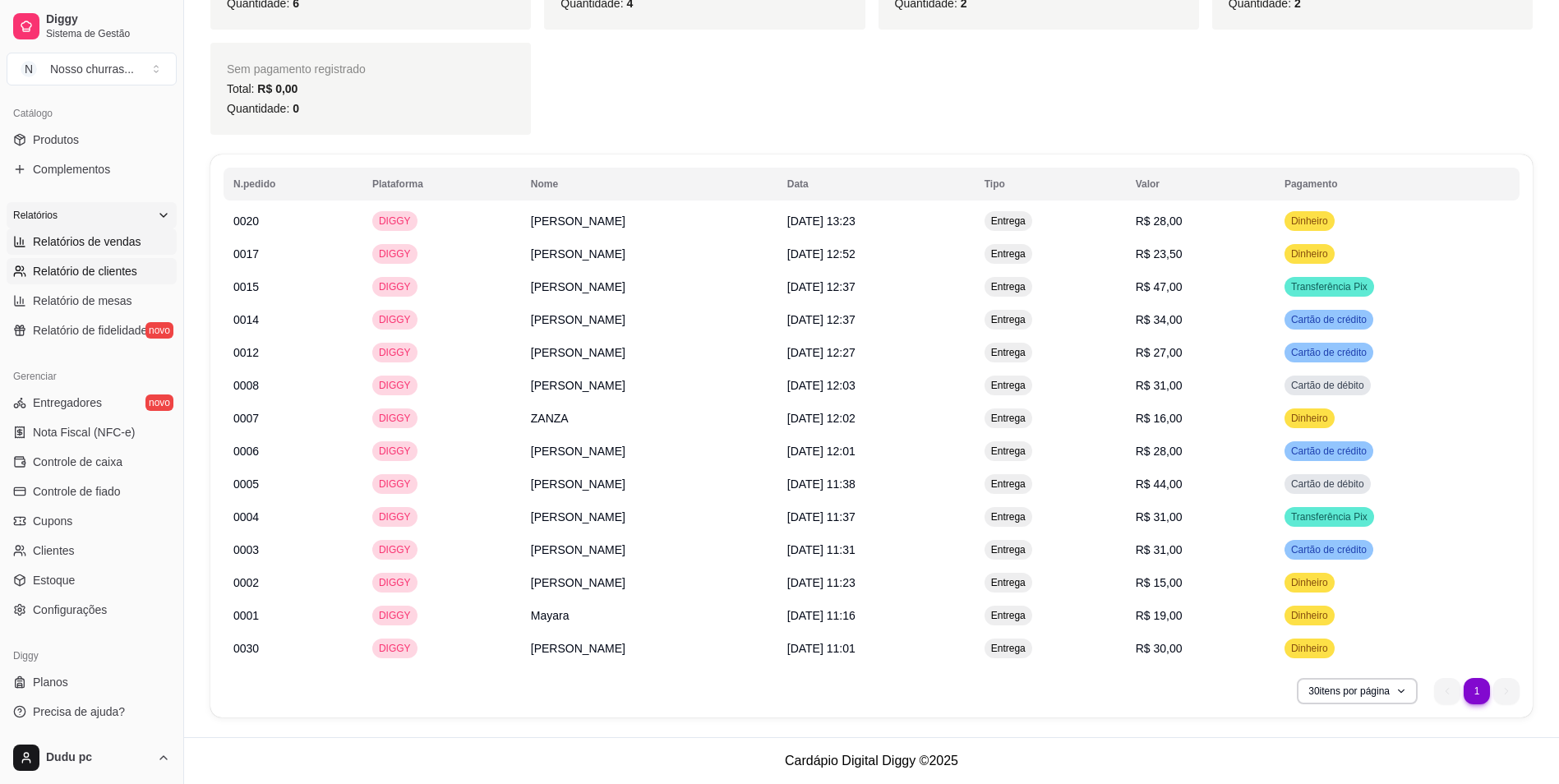
click at [109, 259] on link "Relatório de clientes" at bounding box center [91, 271] width 170 height 27
select select "30"
select select "HIGHEST_TOTAL_SPENT_WITH_ORDERS"
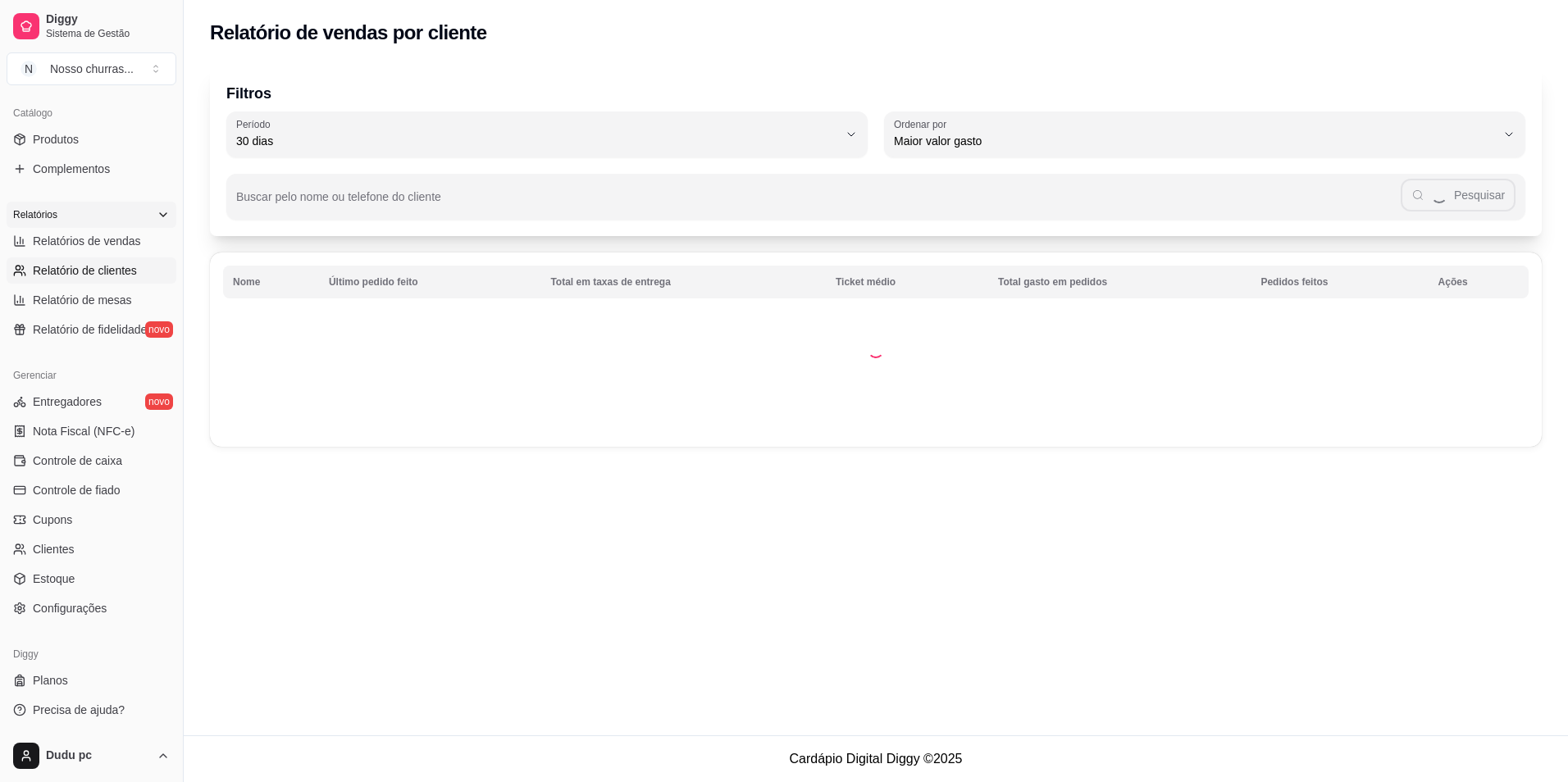
click at [1319, 284] on td at bounding box center [876, 349] width 1332 height 194
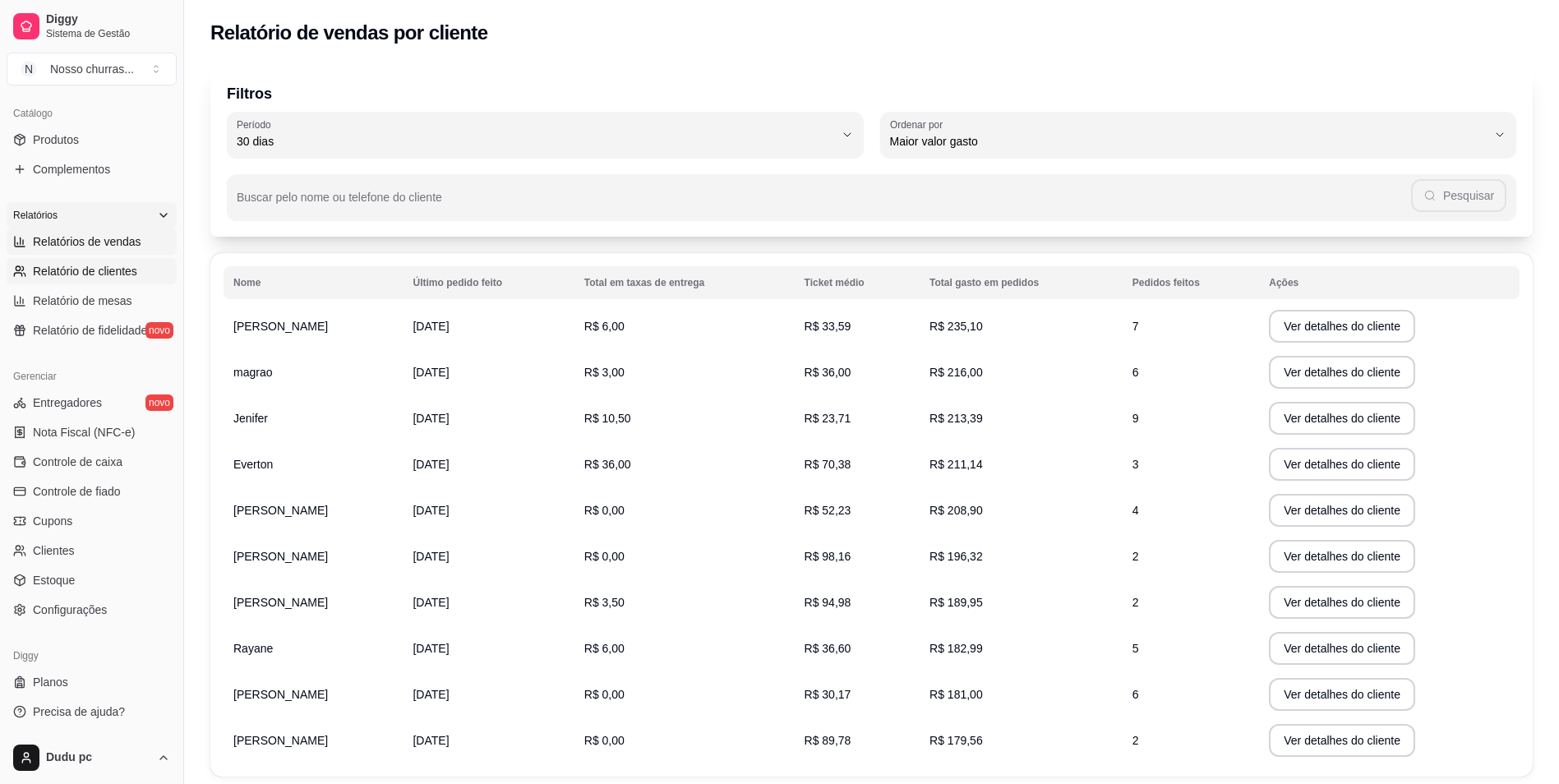
click at [145, 248] on link "Relatórios de vendas" at bounding box center [91, 242] width 170 height 27
select select "ALL"
select select "0"
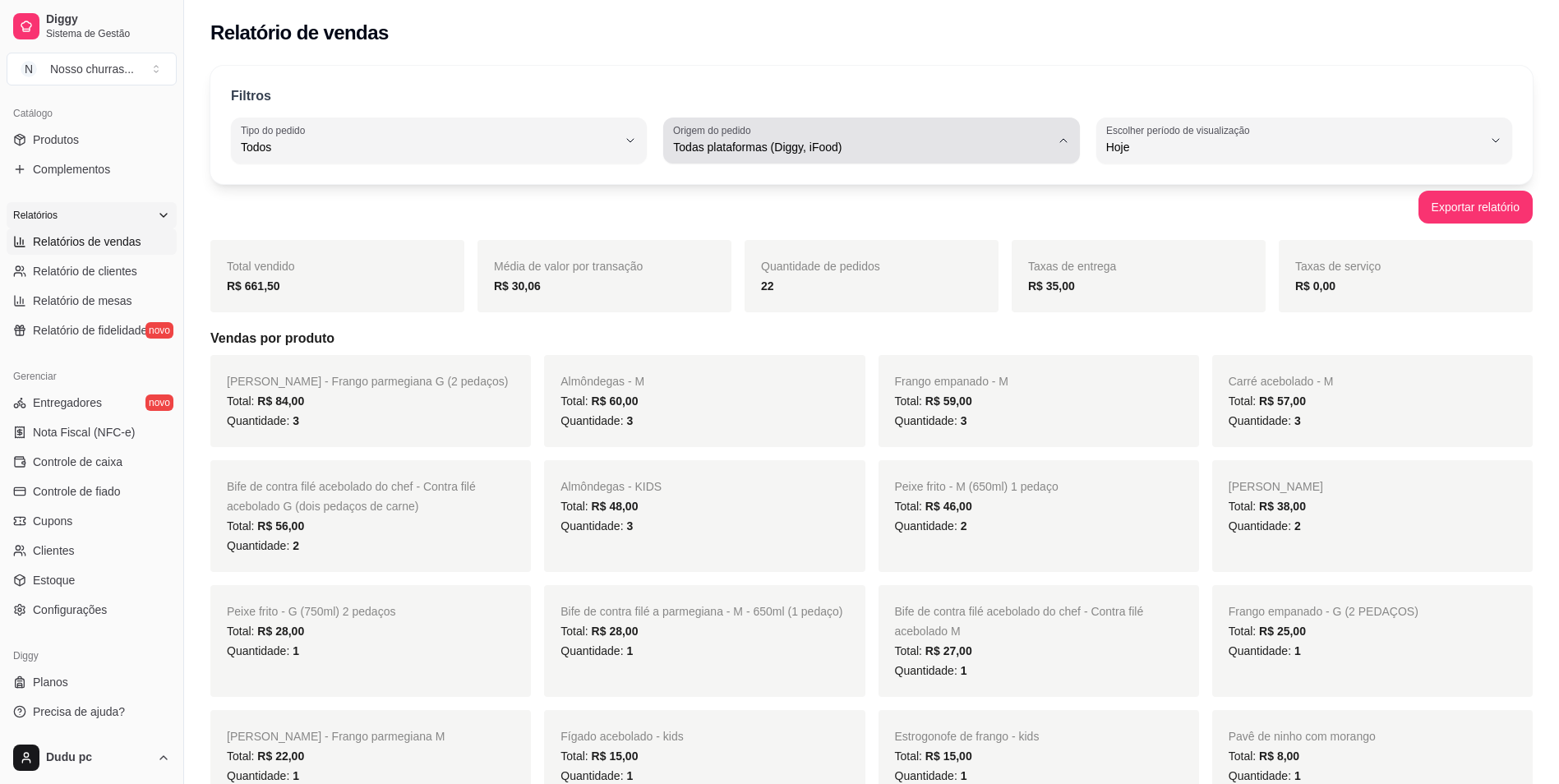
click at [843, 142] on span "Todas plataformas (Diggy, iFood)" at bounding box center [861, 147] width 377 height 17
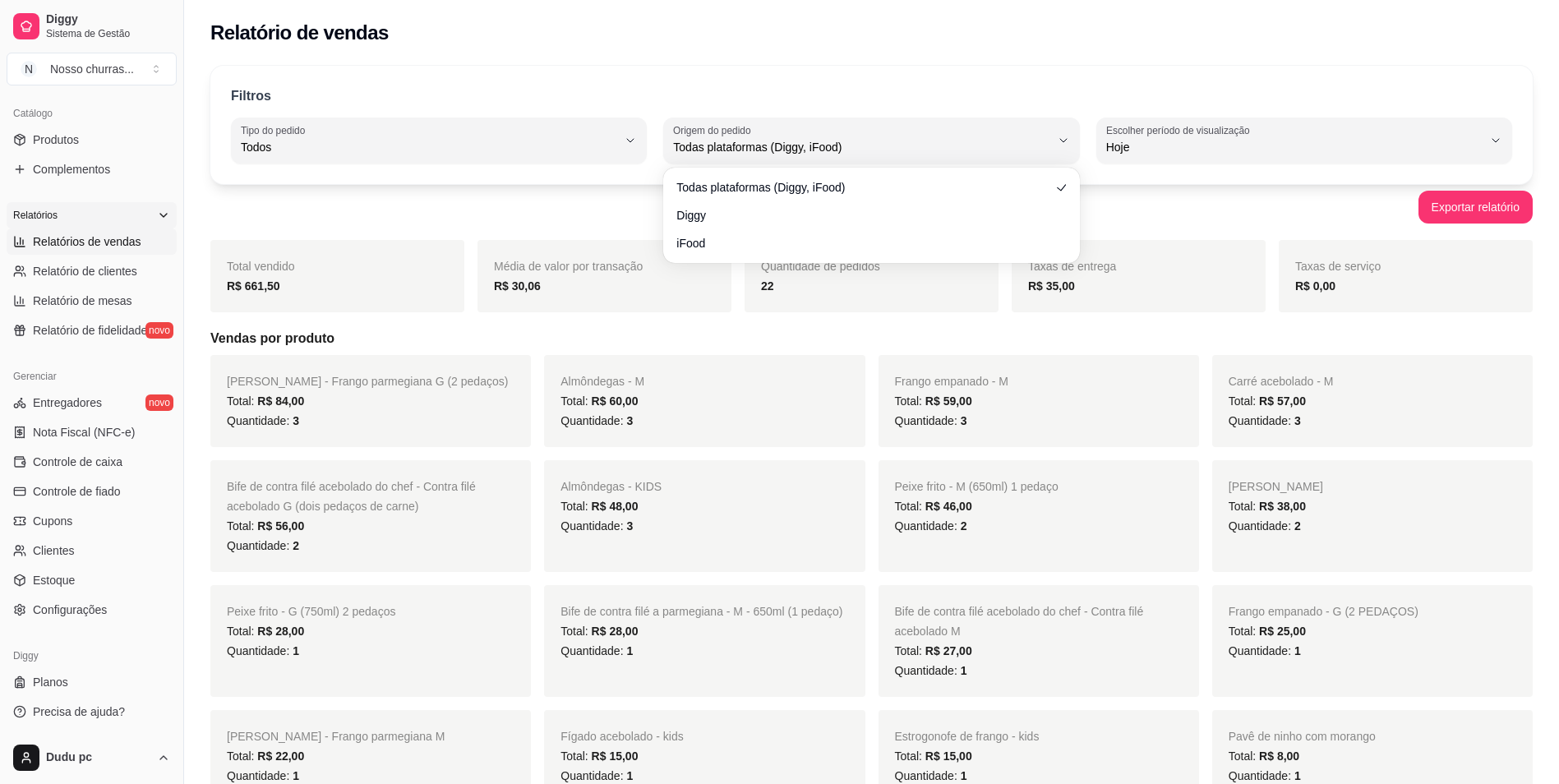
click at [899, 276] on div "22" at bounding box center [871, 286] width 221 height 20
click at [517, 290] on strong "R$ 30,06" at bounding box center [517, 286] width 47 height 13
click at [377, 269] on div "Total vendido R$ 661,50" at bounding box center [337, 276] width 254 height 72
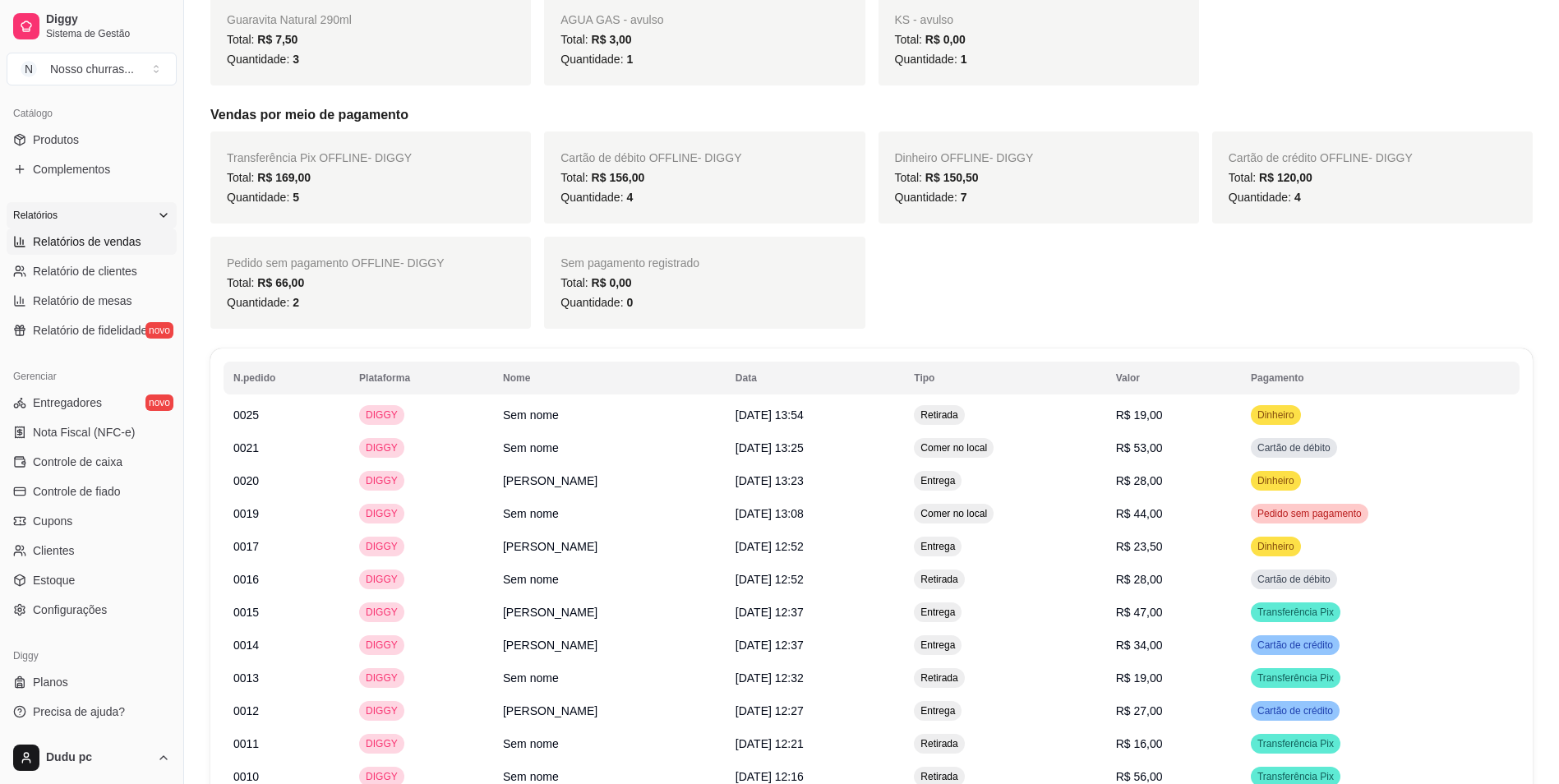
scroll to position [855, 0]
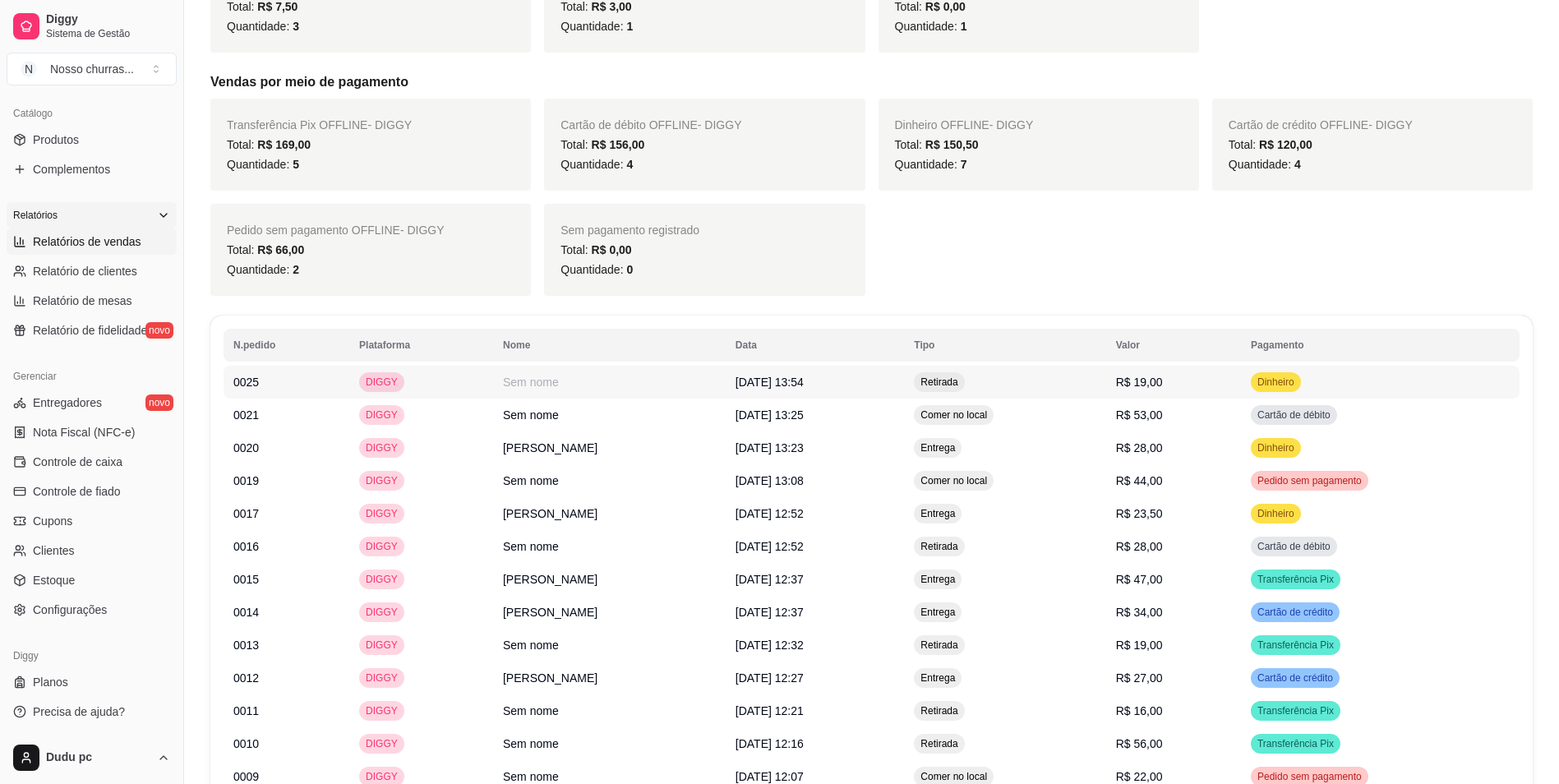
click at [500, 380] on td "Sem nome" at bounding box center [609, 382] width 233 height 33
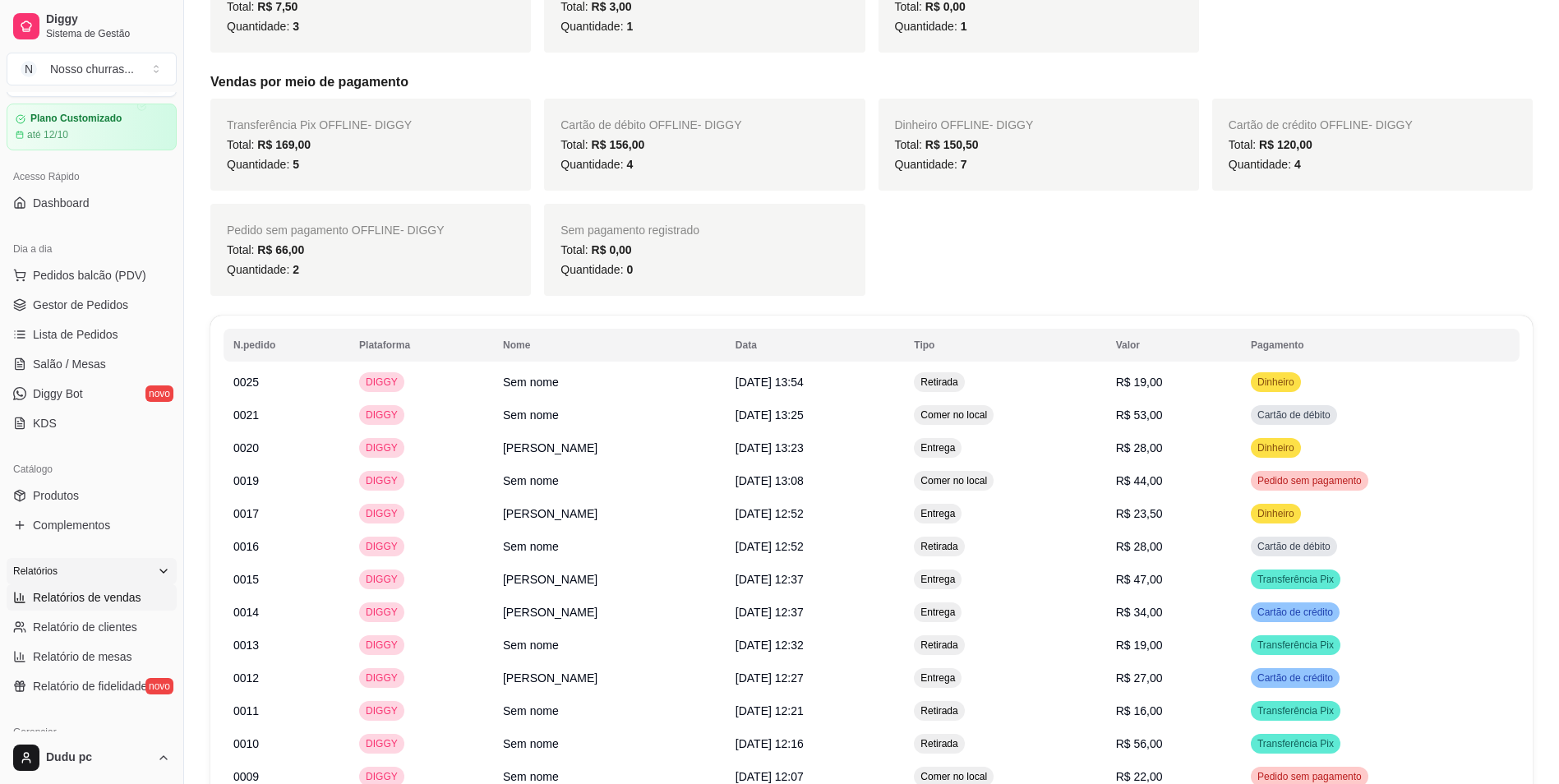
scroll to position [37, 0]
click at [146, 304] on link "Gestor de Pedidos" at bounding box center [91, 311] width 170 height 27
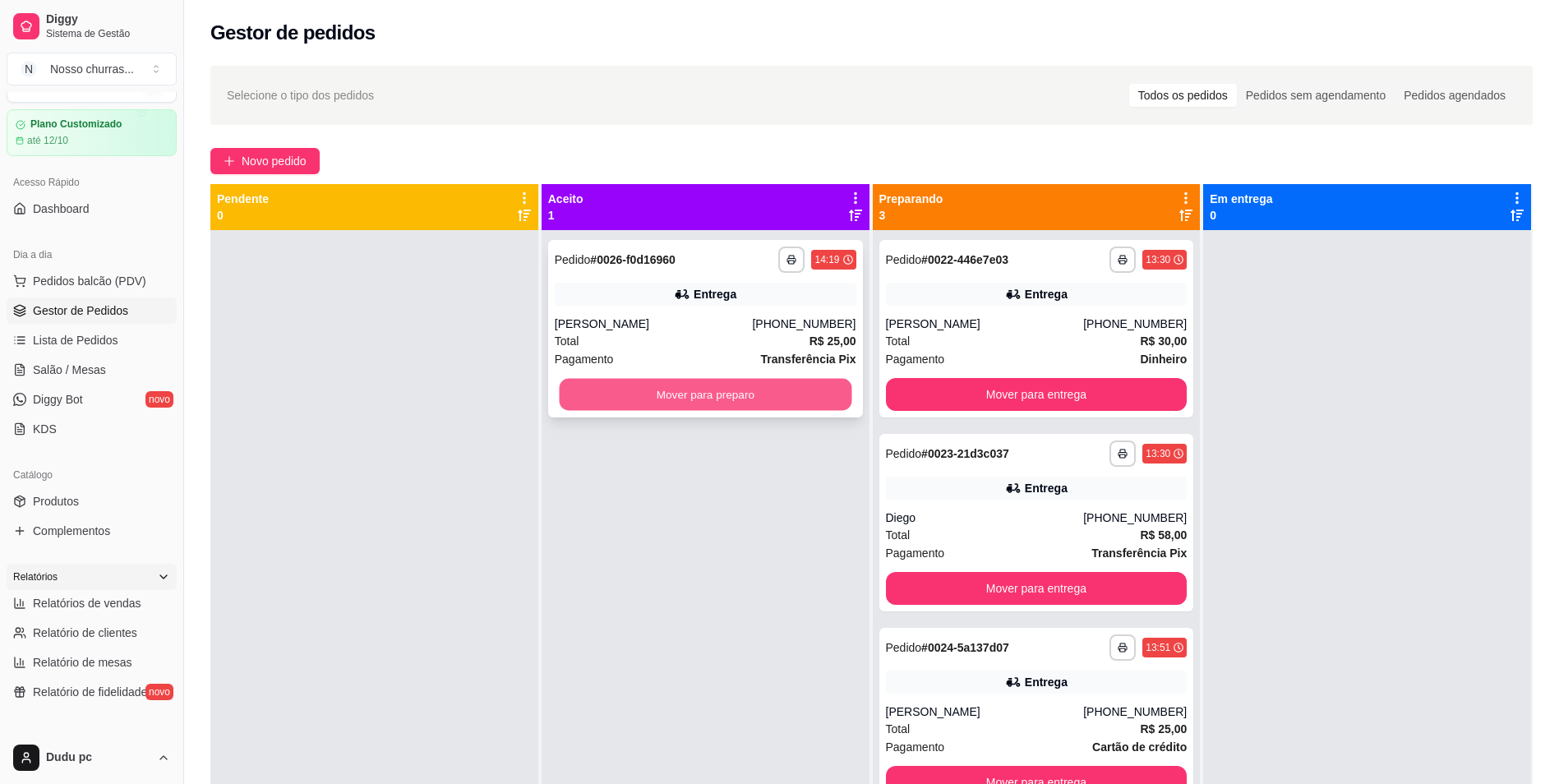
click at [594, 401] on button "Mover para preparo" at bounding box center [705, 395] width 293 height 32
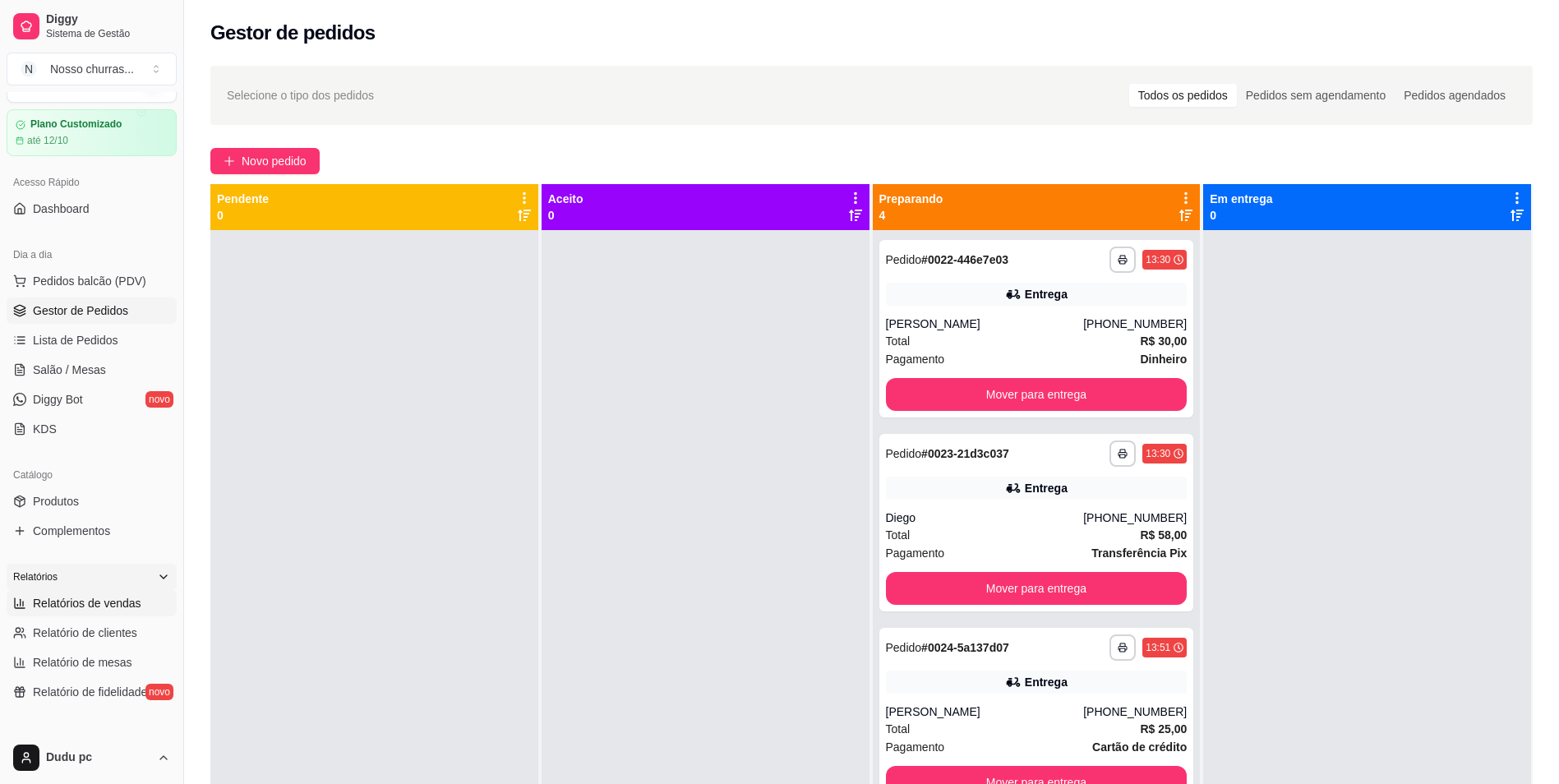
click at [75, 604] on span "Relatórios de vendas" at bounding box center [87, 604] width 108 height 17
select select "ALL"
select select "0"
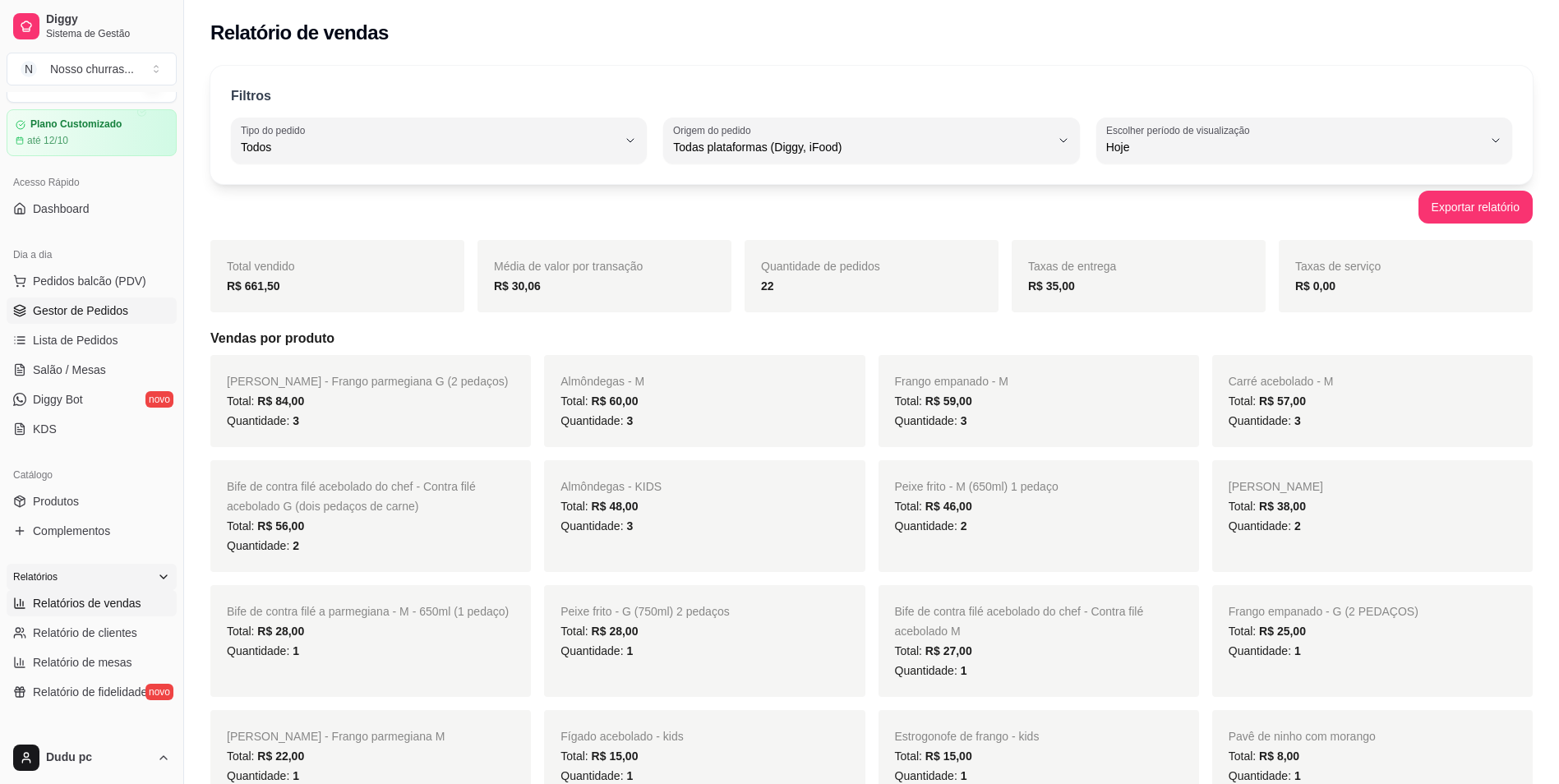
click at [79, 304] on span "Gestor de Pedidos" at bounding box center [81, 311] width 96 height 17
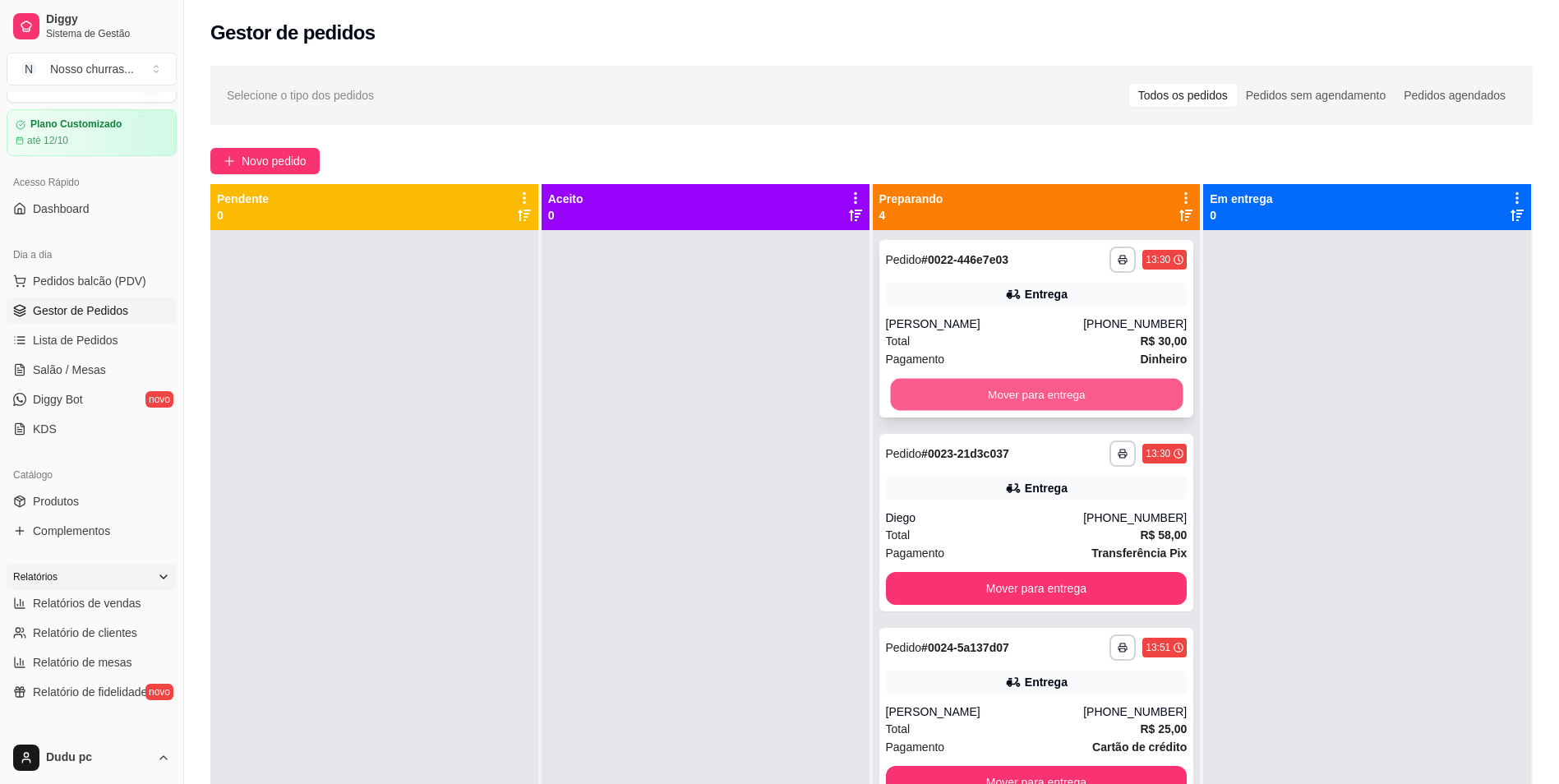
click at [939, 402] on button "Mover para entrega" at bounding box center [1037, 395] width 293 height 32
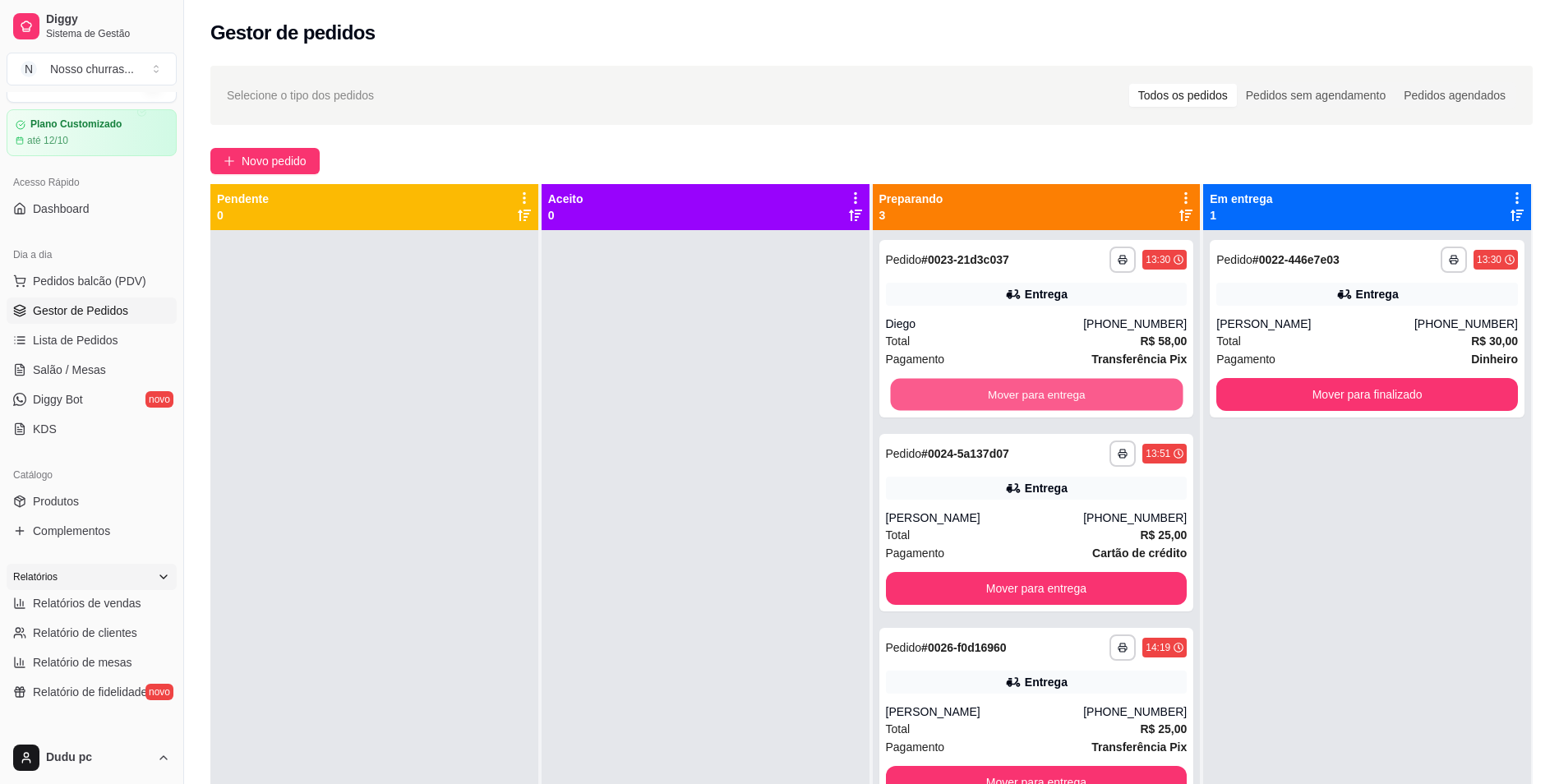
click at [939, 402] on button "Mover para entrega" at bounding box center [1037, 395] width 293 height 32
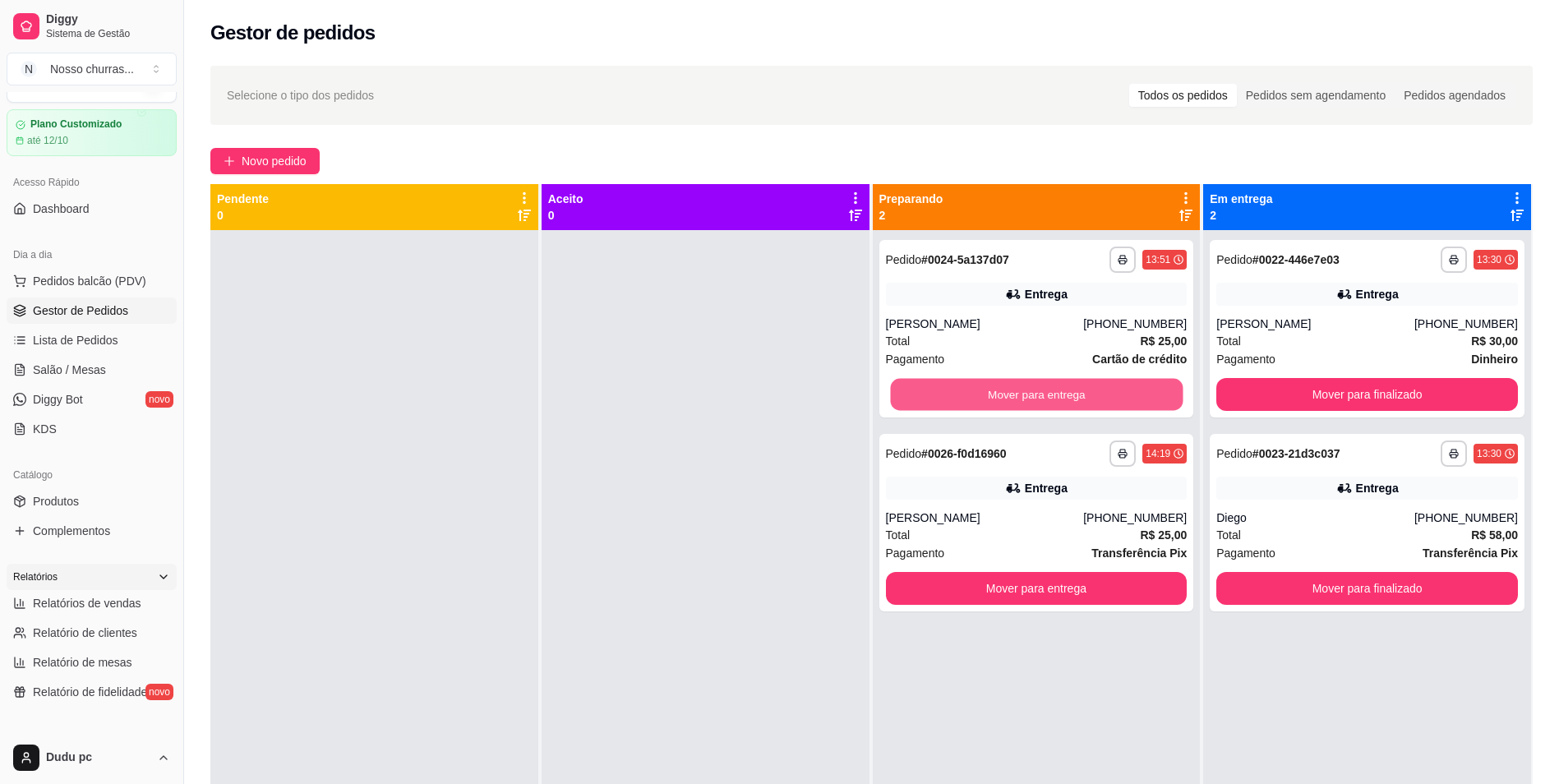
click at [939, 402] on button "Mover para entrega" at bounding box center [1037, 395] width 293 height 32
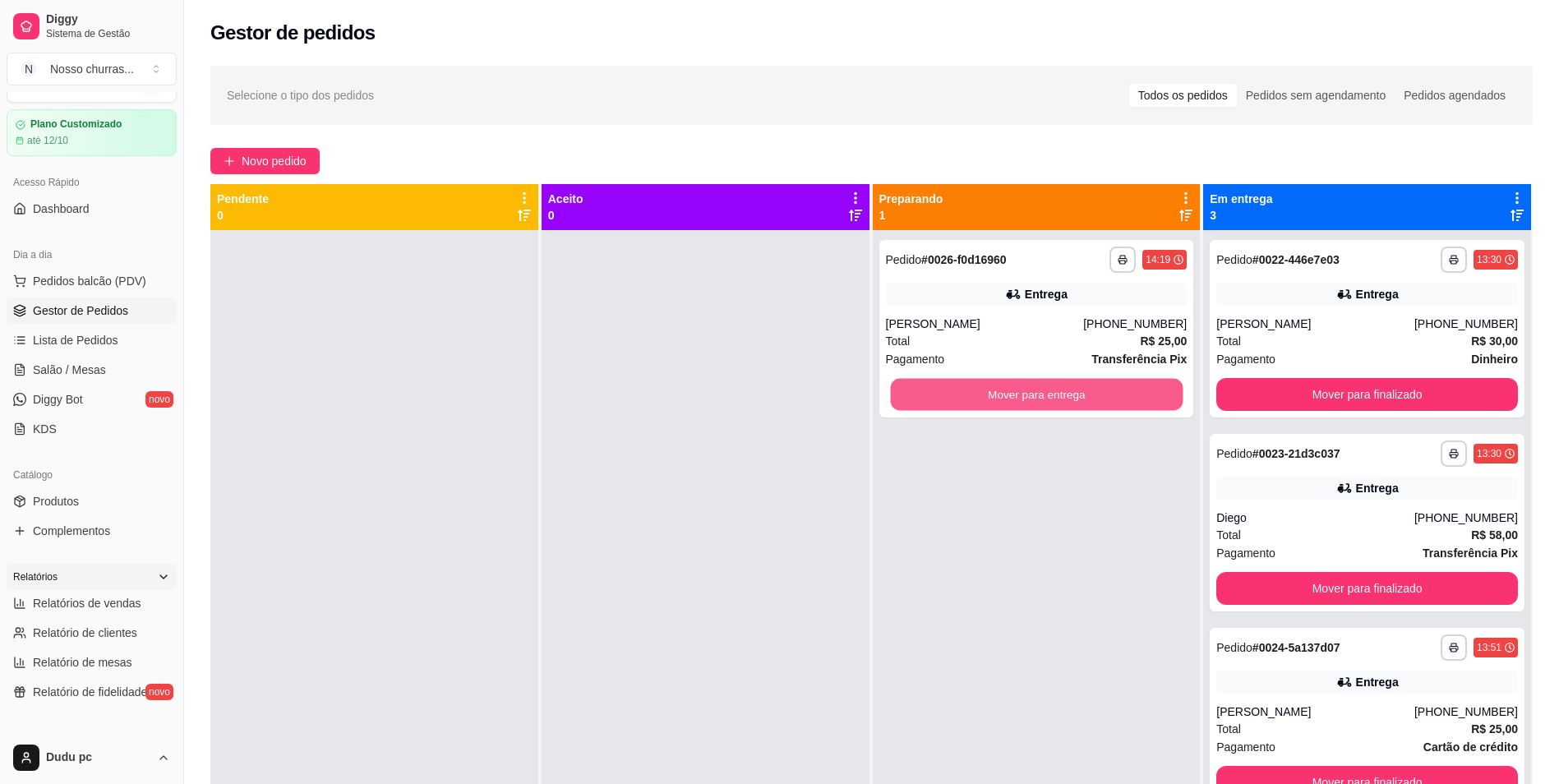
click at [939, 402] on button "Mover para entrega" at bounding box center [1037, 395] width 293 height 32
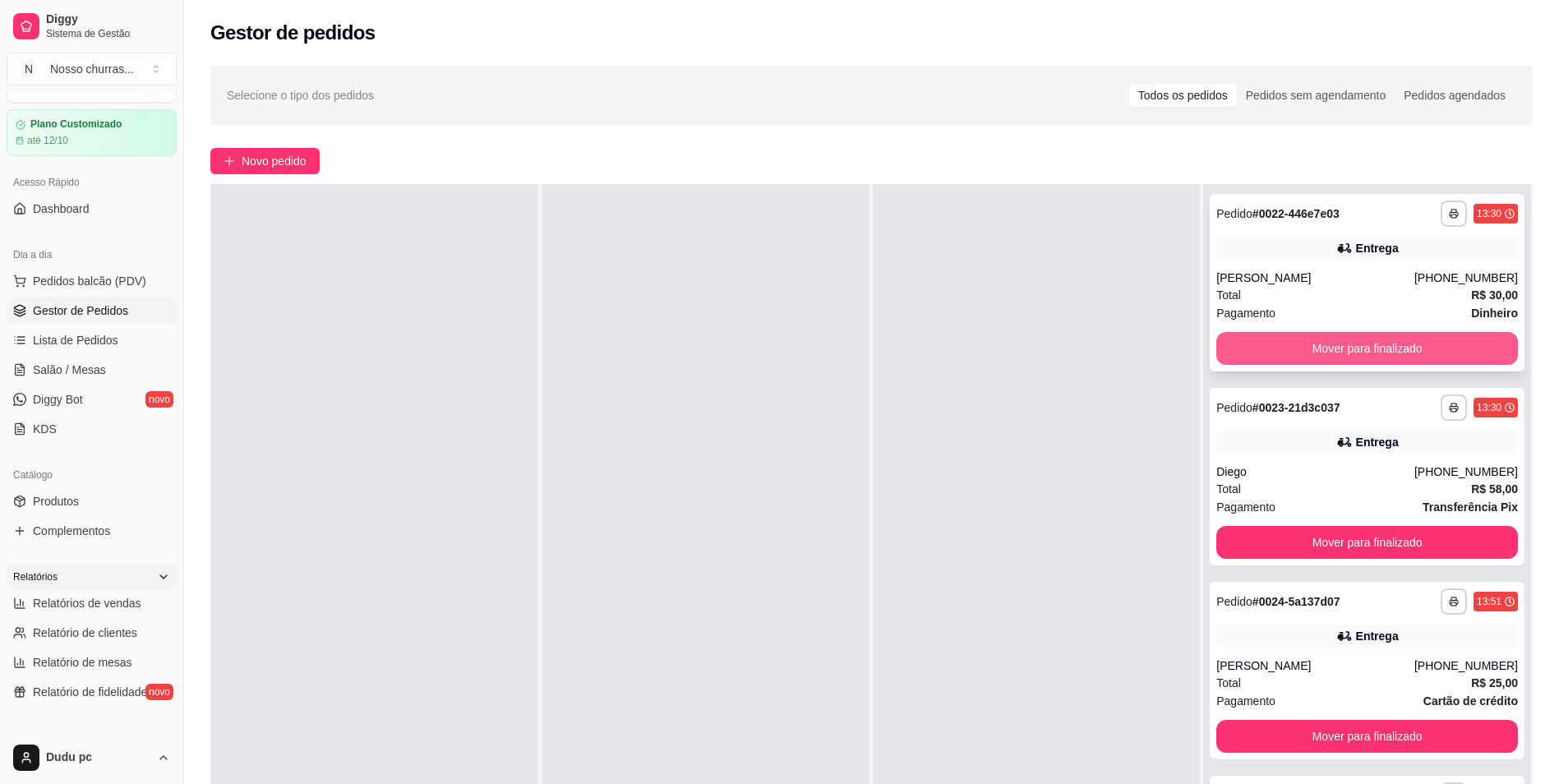
click at [1458, 348] on button "Mover para finalizado" at bounding box center [1367, 348] width 302 height 33
click at [1389, 351] on button "Mover para finalizado" at bounding box center [1368, 348] width 293 height 32
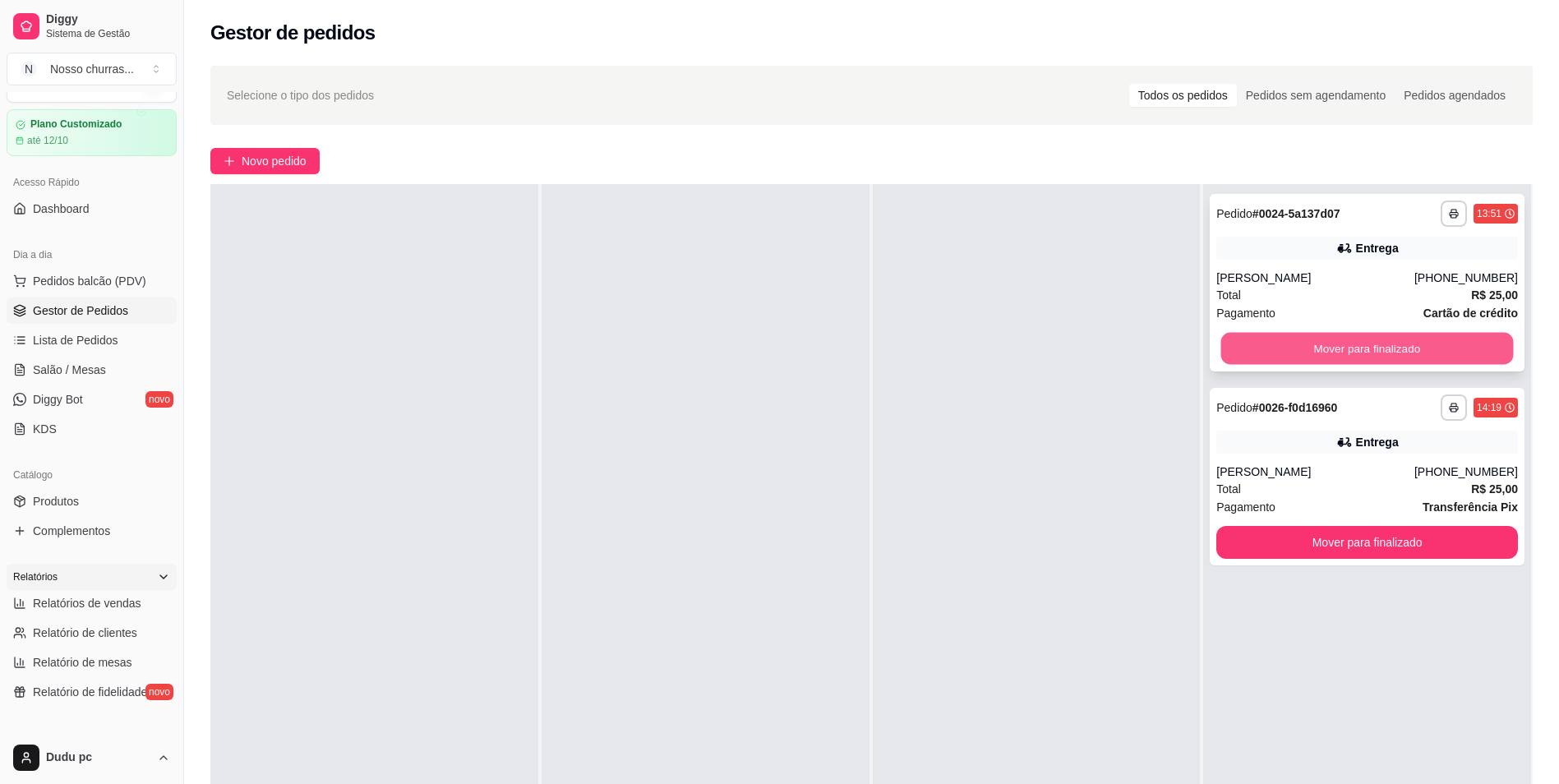
click at [1391, 356] on button "Mover para finalizado" at bounding box center [1368, 348] width 293 height 32
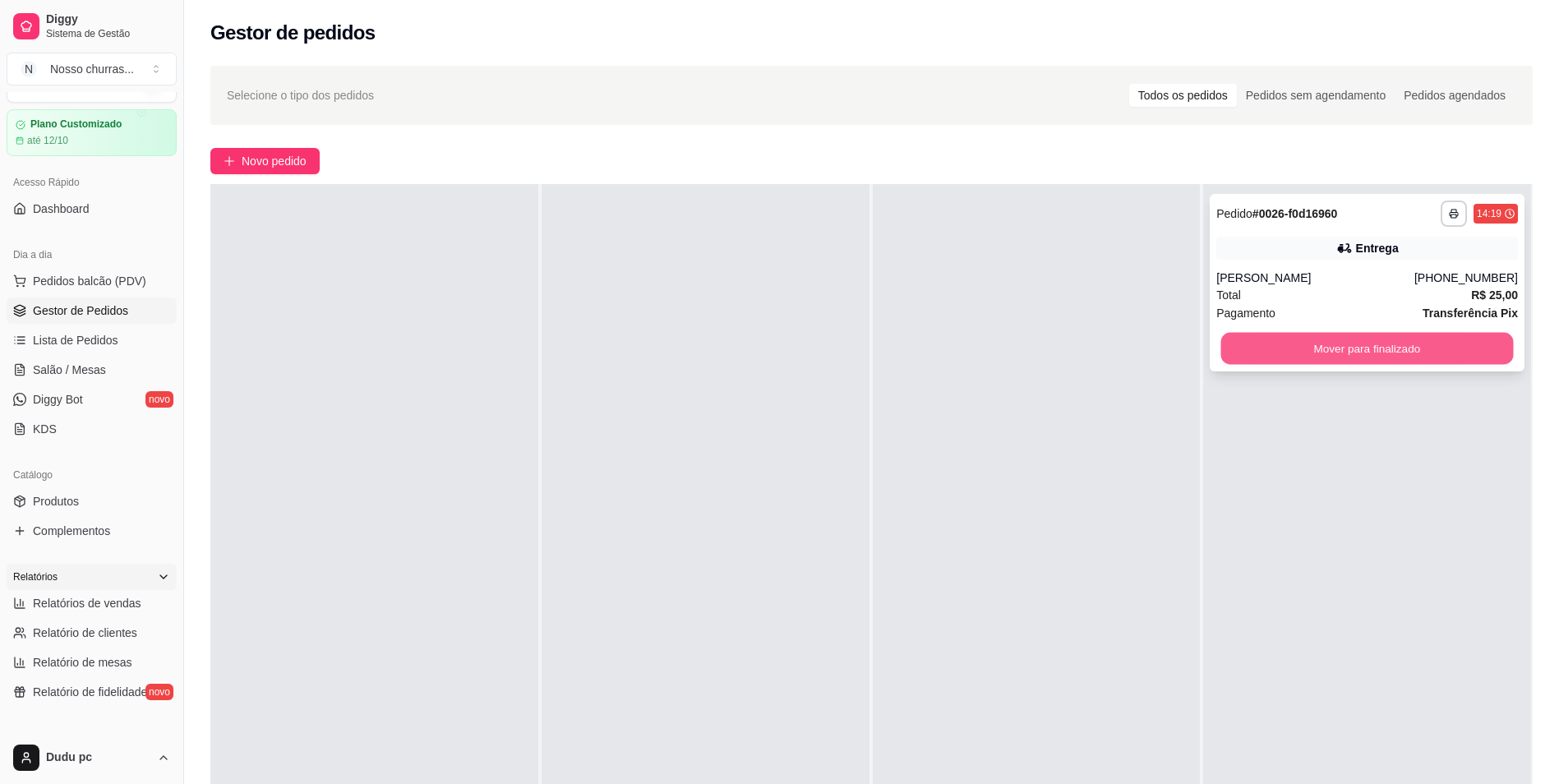
click at [1461, 342] on button "Mover para finalizado" at bounding box center [1368, 348] width 293 height 32
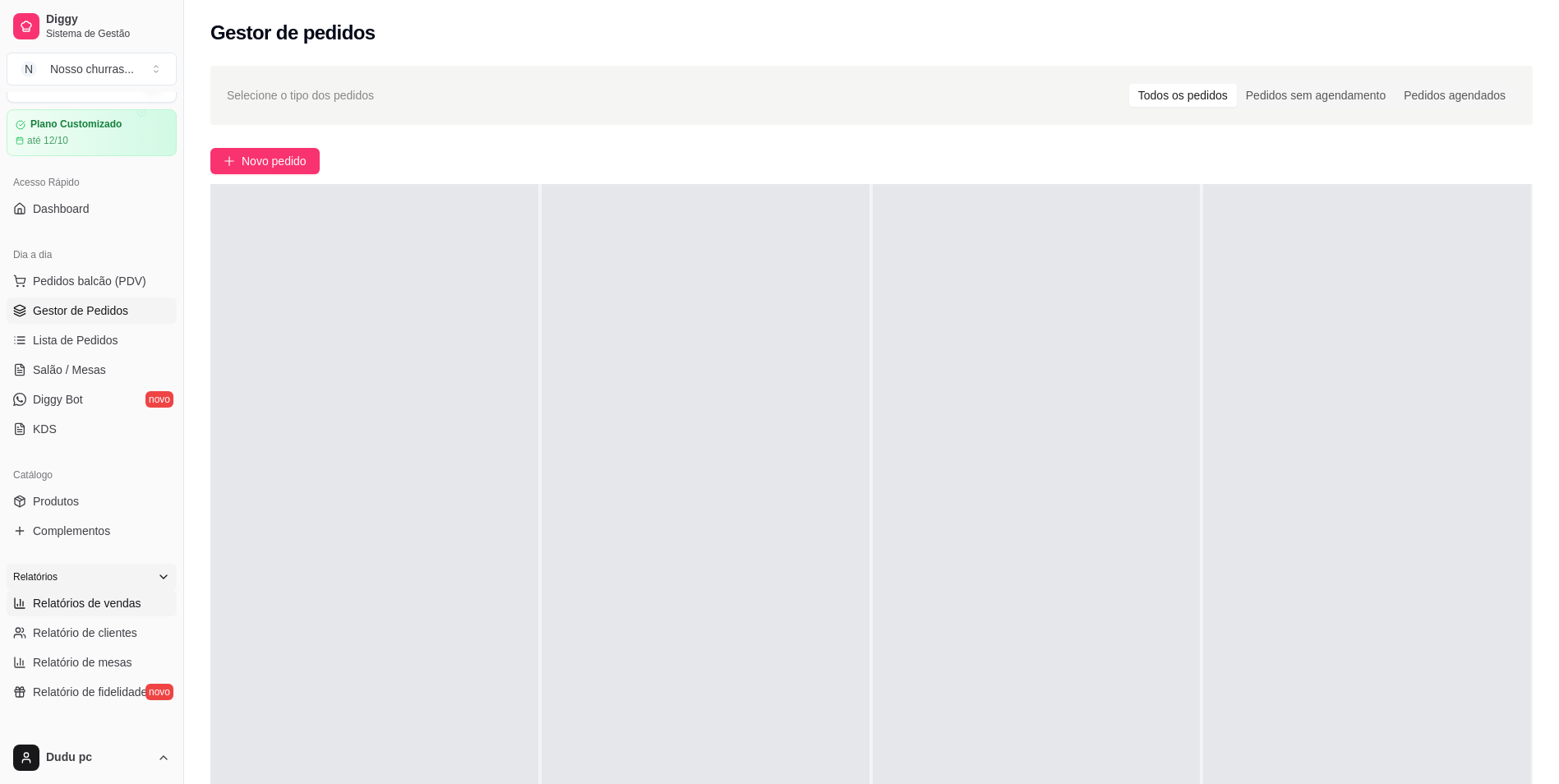
click at [69, 601] on span "Relatórios de vendas" at bounding box center [87, 604] width 108 height 17
